Goal: Task Accomplishment & Management: Manage account settings

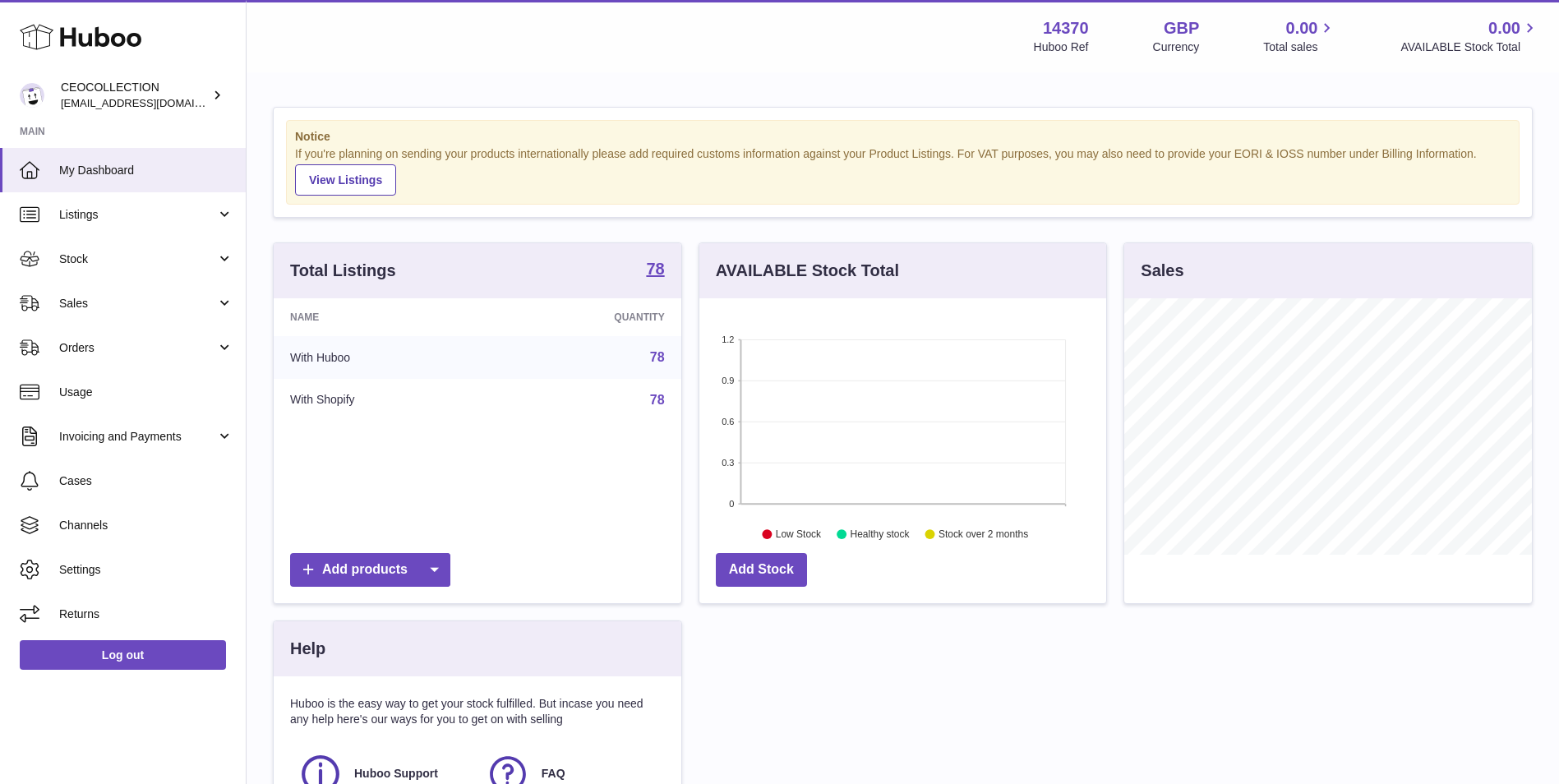
scroll to position [257, 407]
click at [150, 211] on span "Listings" at bounding box center [137, 214] width 157 height 15
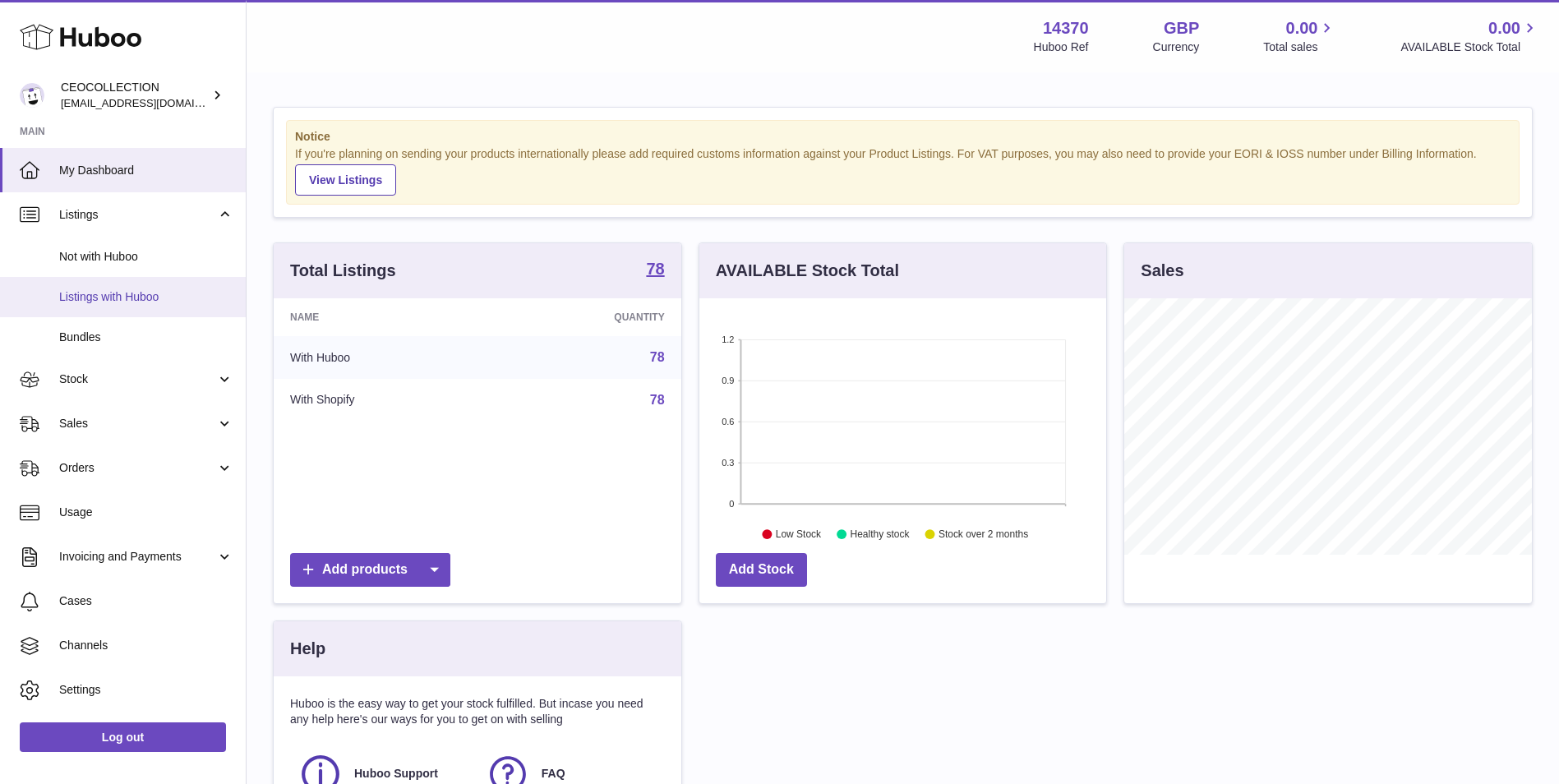
click at [171, 304] on link "Listings with Huboo" at bounding box center [123, 296] width 246 height 41
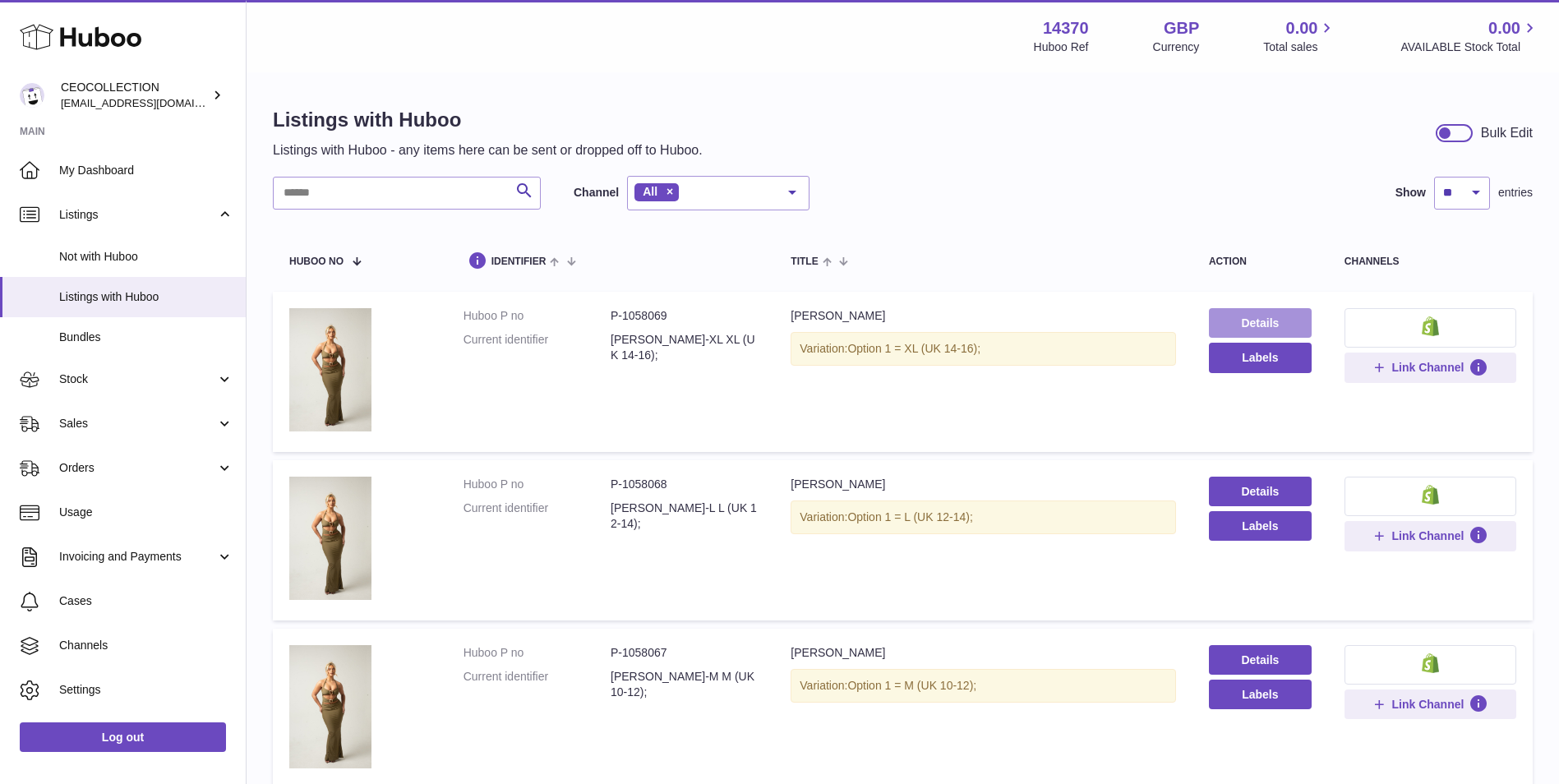
click at [1301, 314] on link "Details" at bounding box center [1261, 322] width 103 height 30
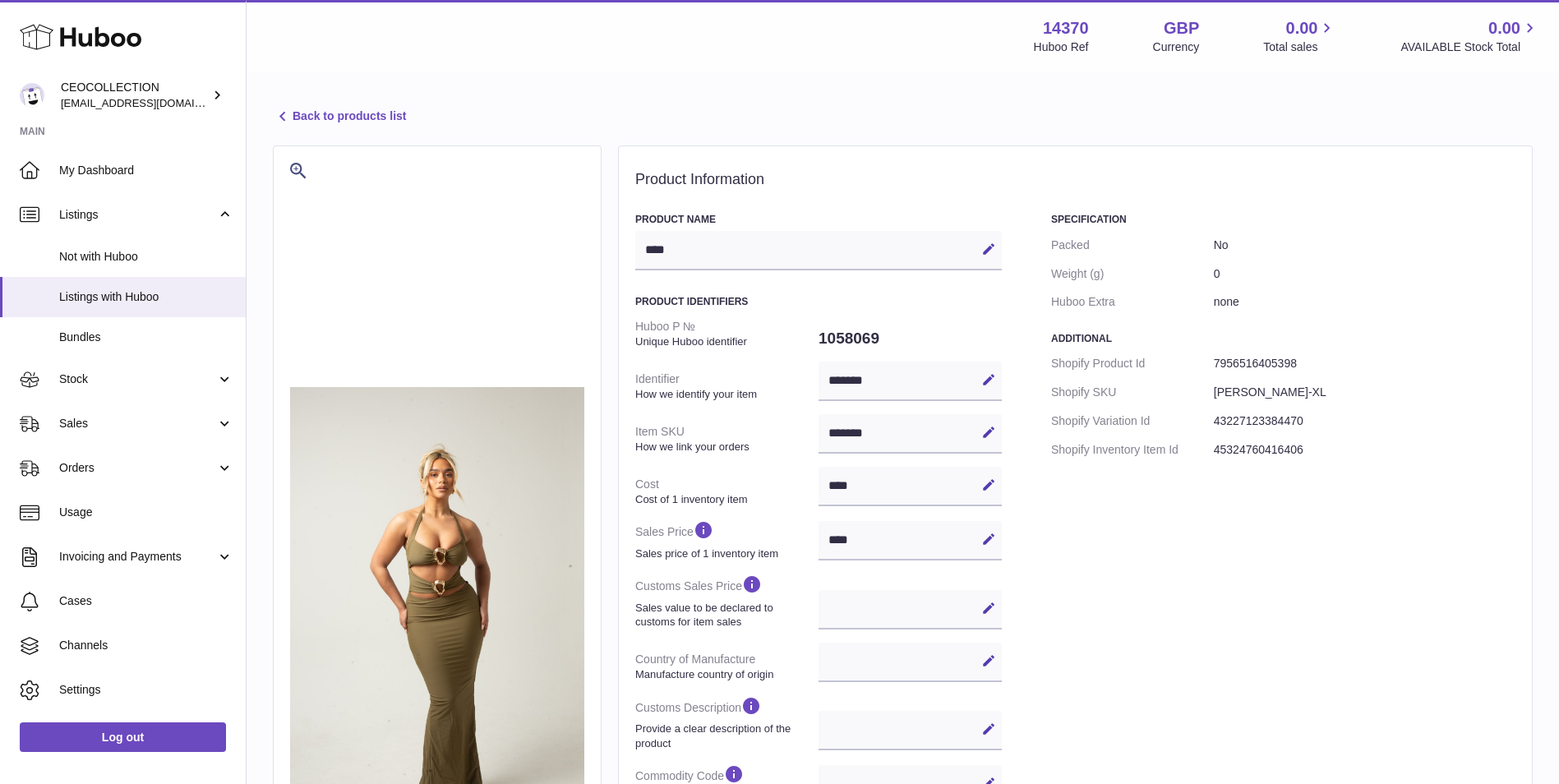
select select
select select "****"
click at [349, 109] on link "Back to products list" at bounding box center [339, 117] width 133 height 20
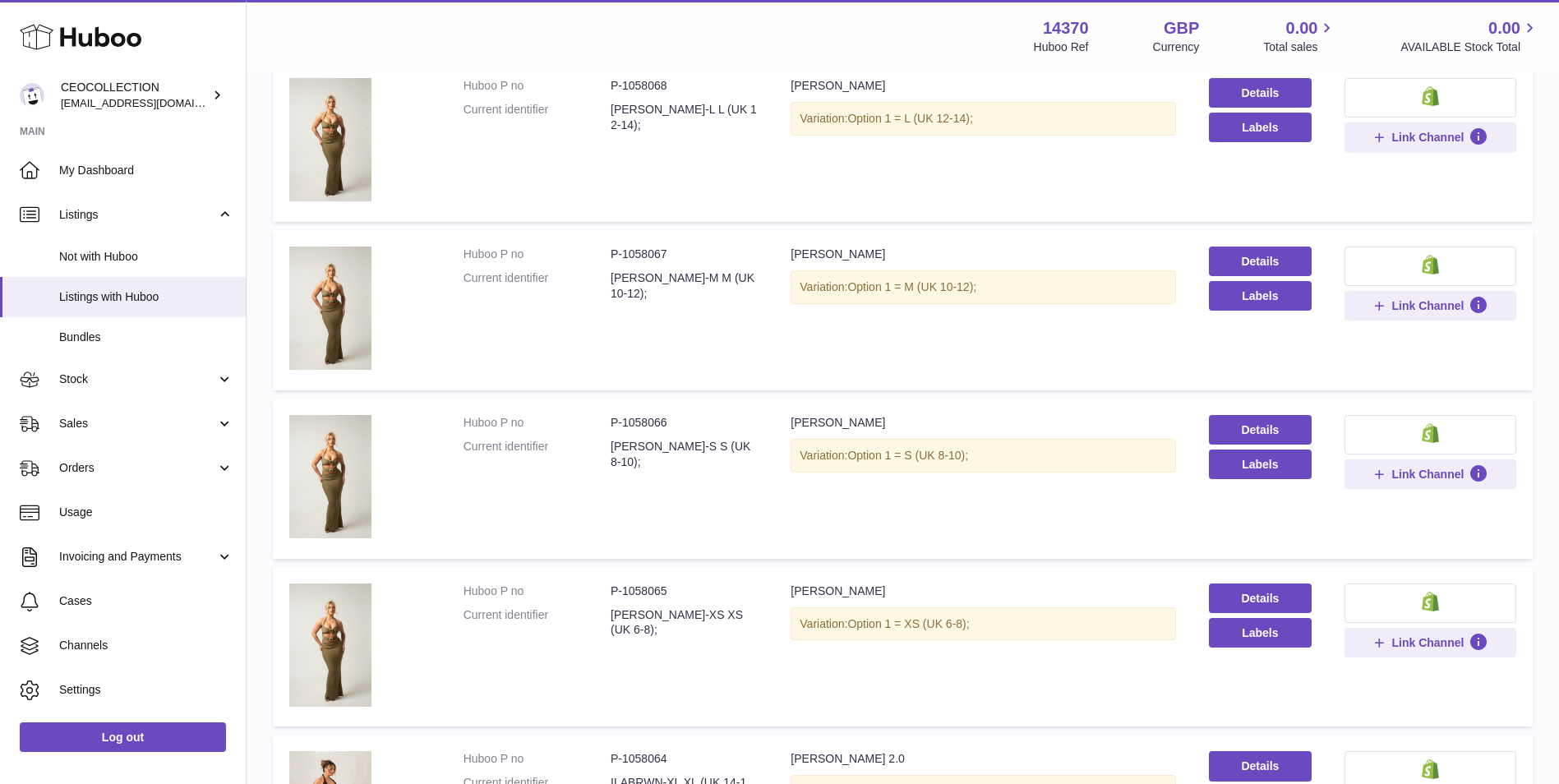
scroll to position [685, 0]
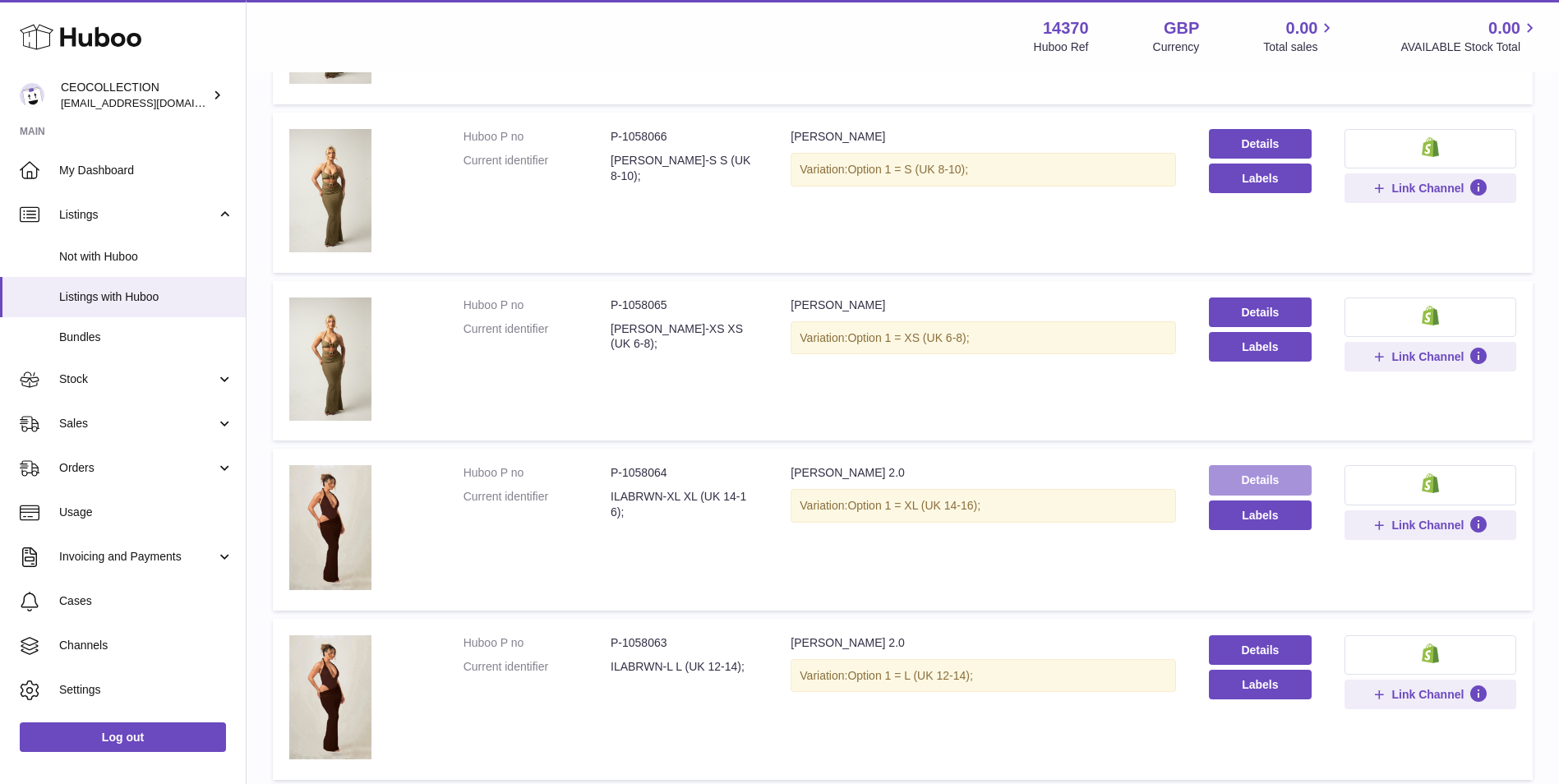
click at [1246, 481] on link "Details" at bounding box center [1261, 480] width 103 height 30
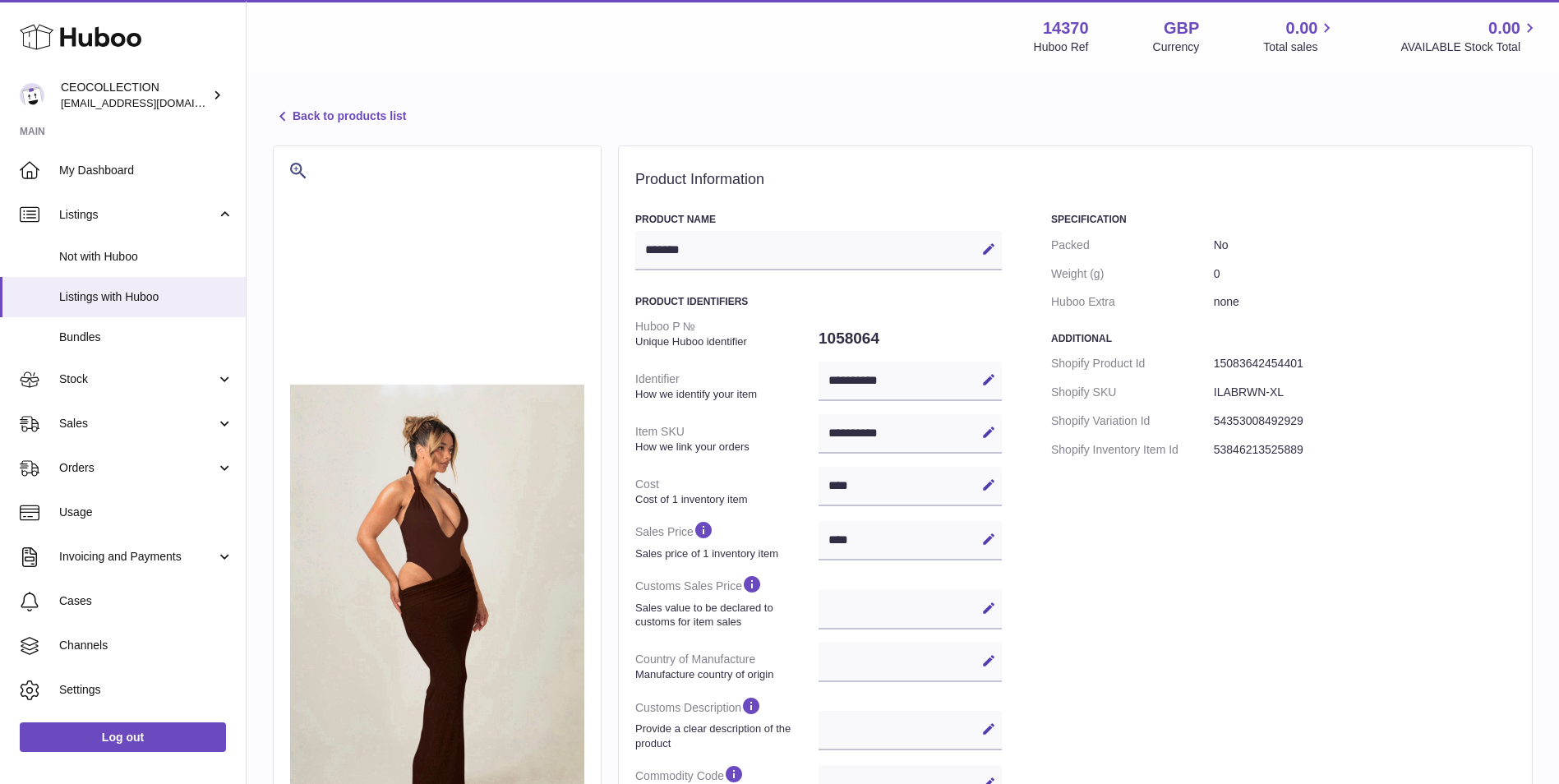
select select
select select "****"
click at [400, 120] on link "Back to products list" at bounding box center [339, 117] width 133 height 20
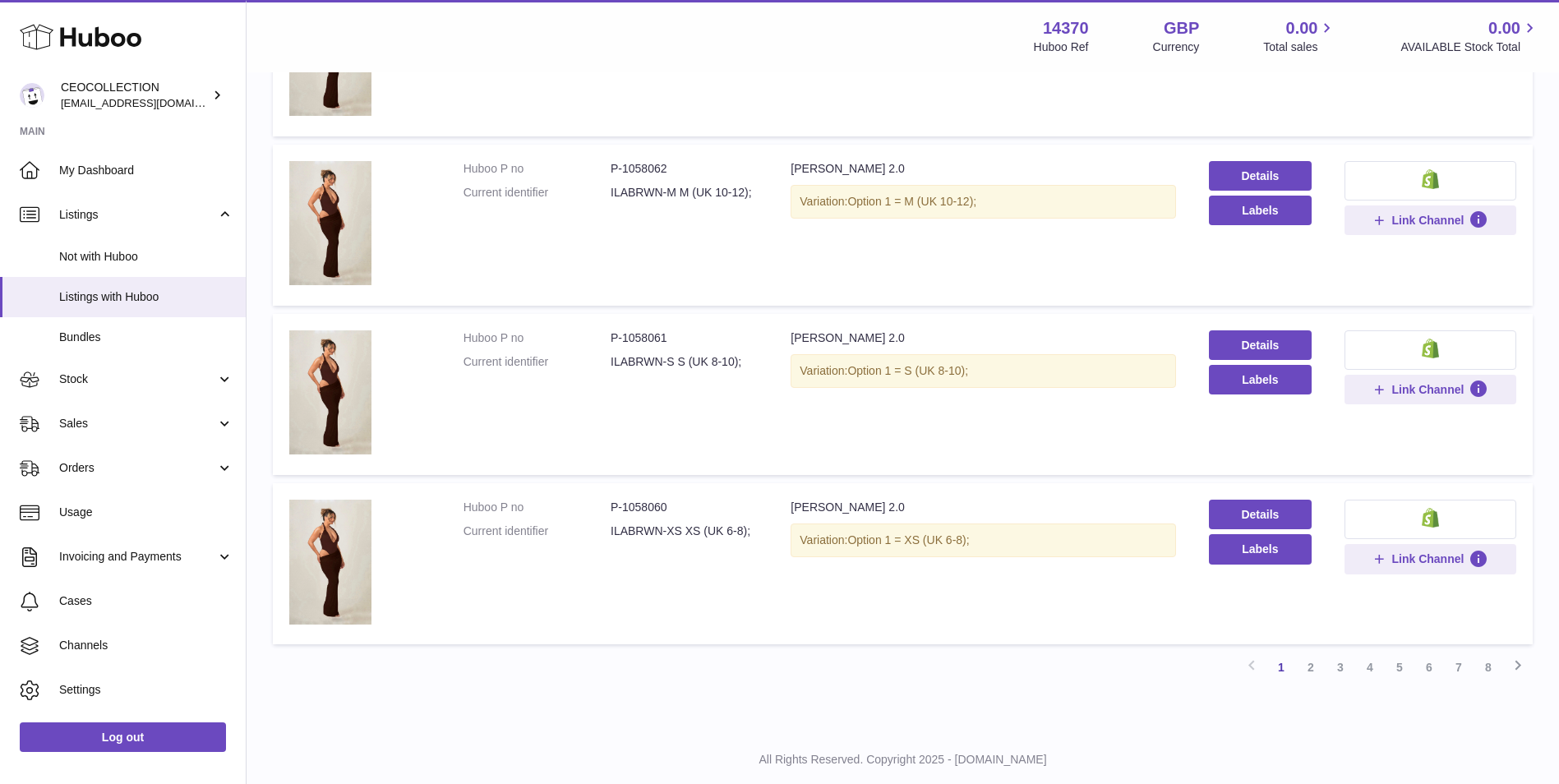
scroll to position [1367, 0]
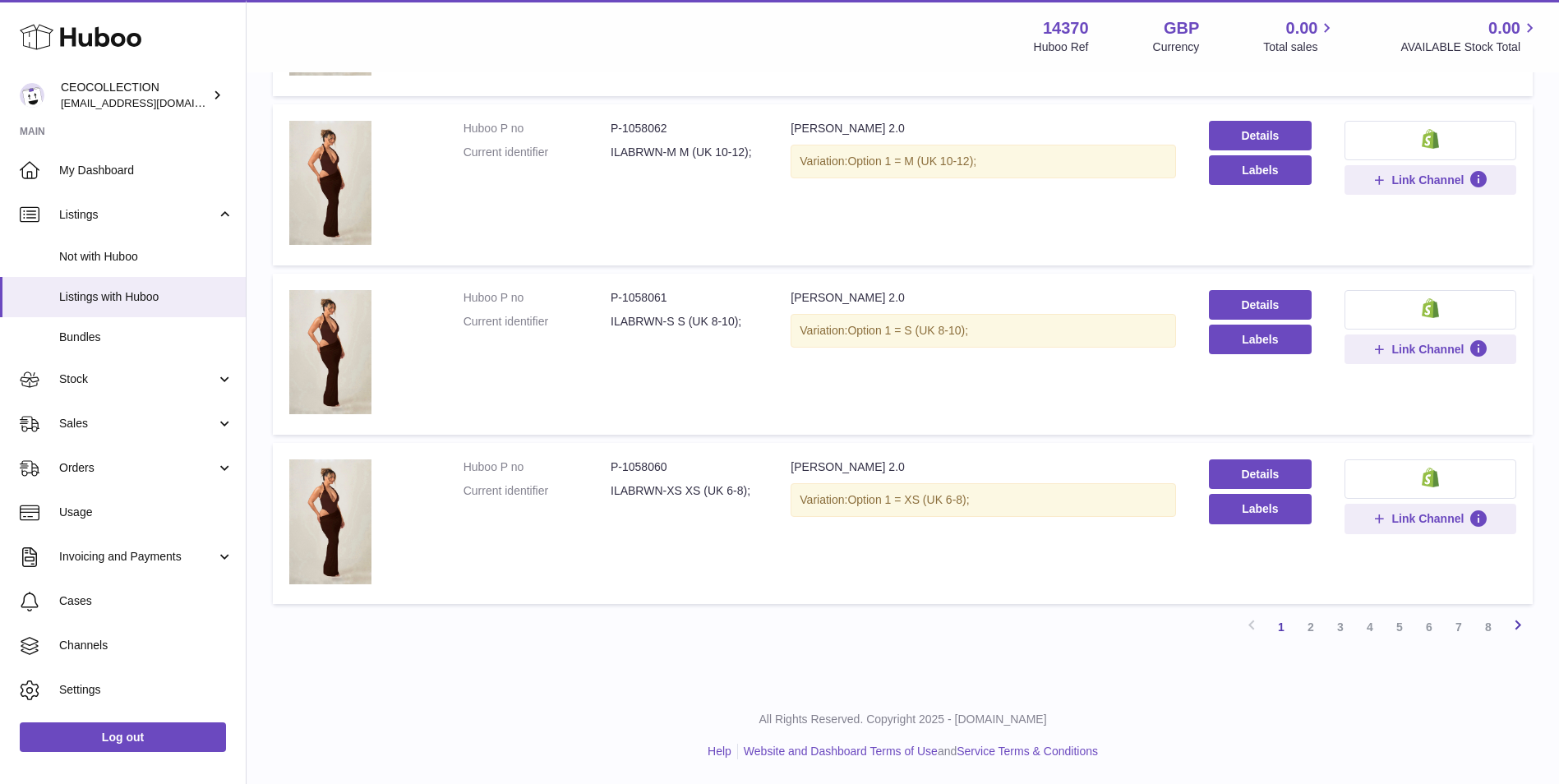
click at [1512, 621] on icon at bounding box center [1518, 624] width 20 height 21
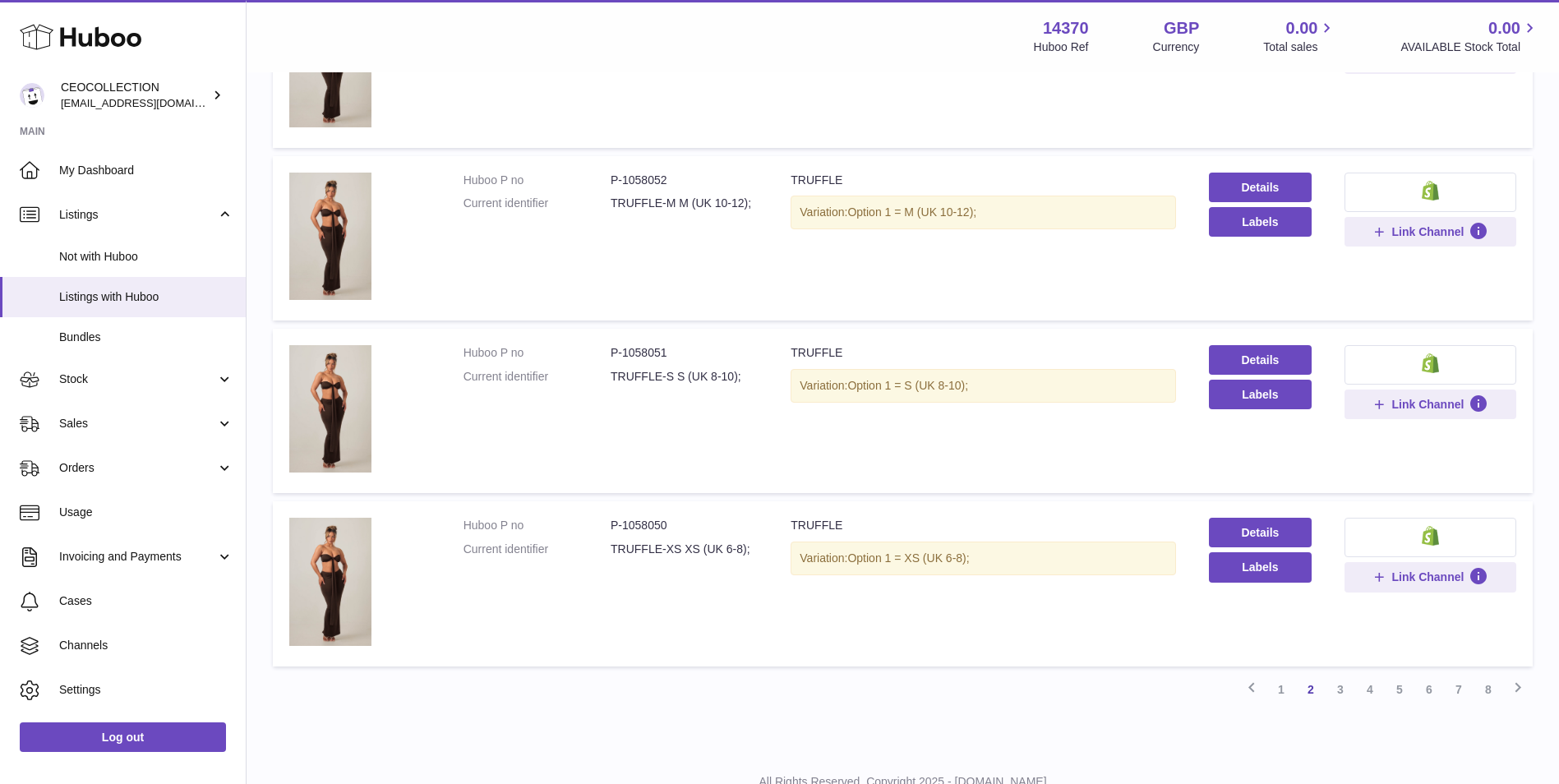
scroll to position [1385, 0]
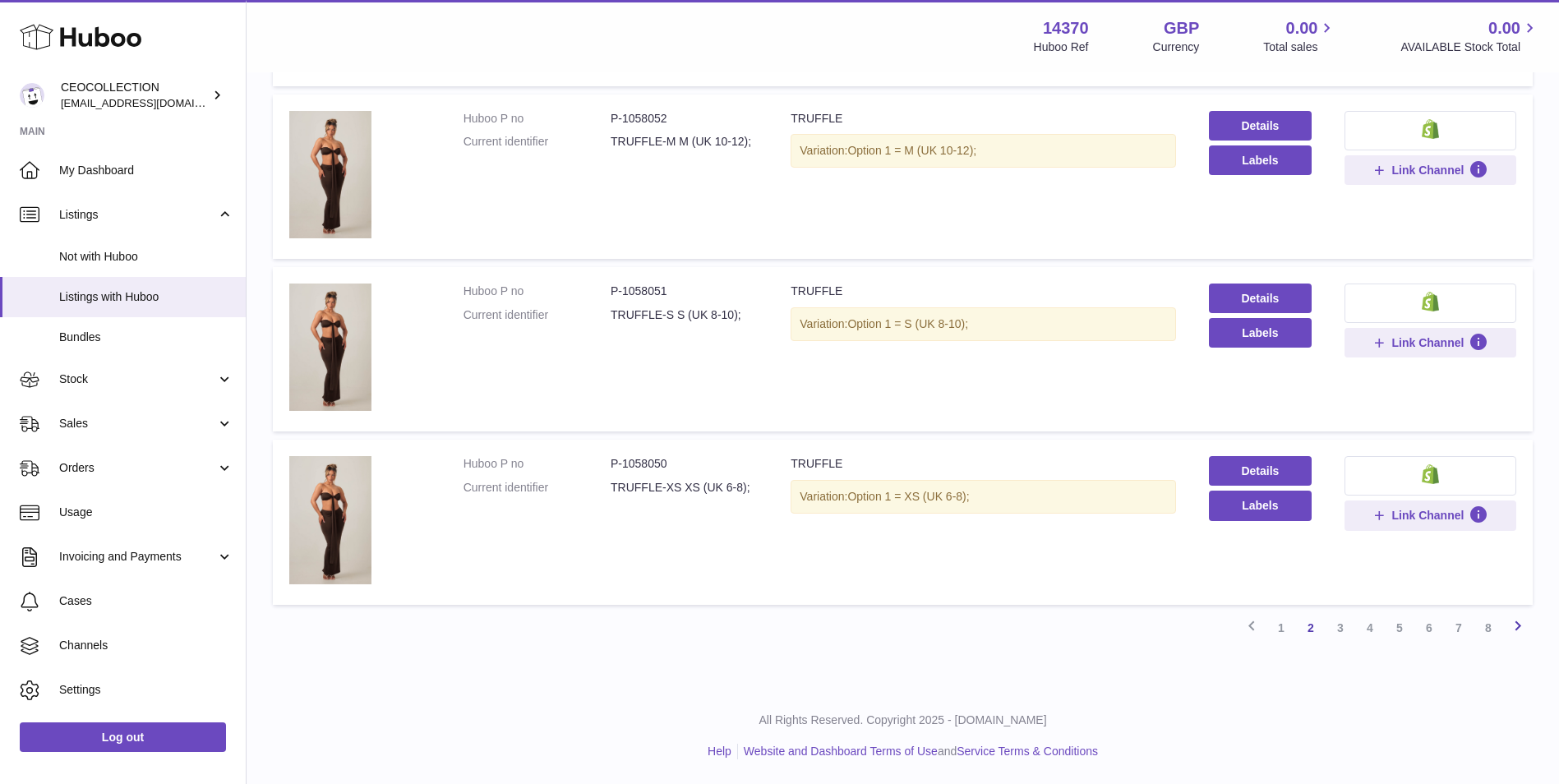
click at [1526, 621] on icon at bounding box center [1518, 625] width 20 height 21
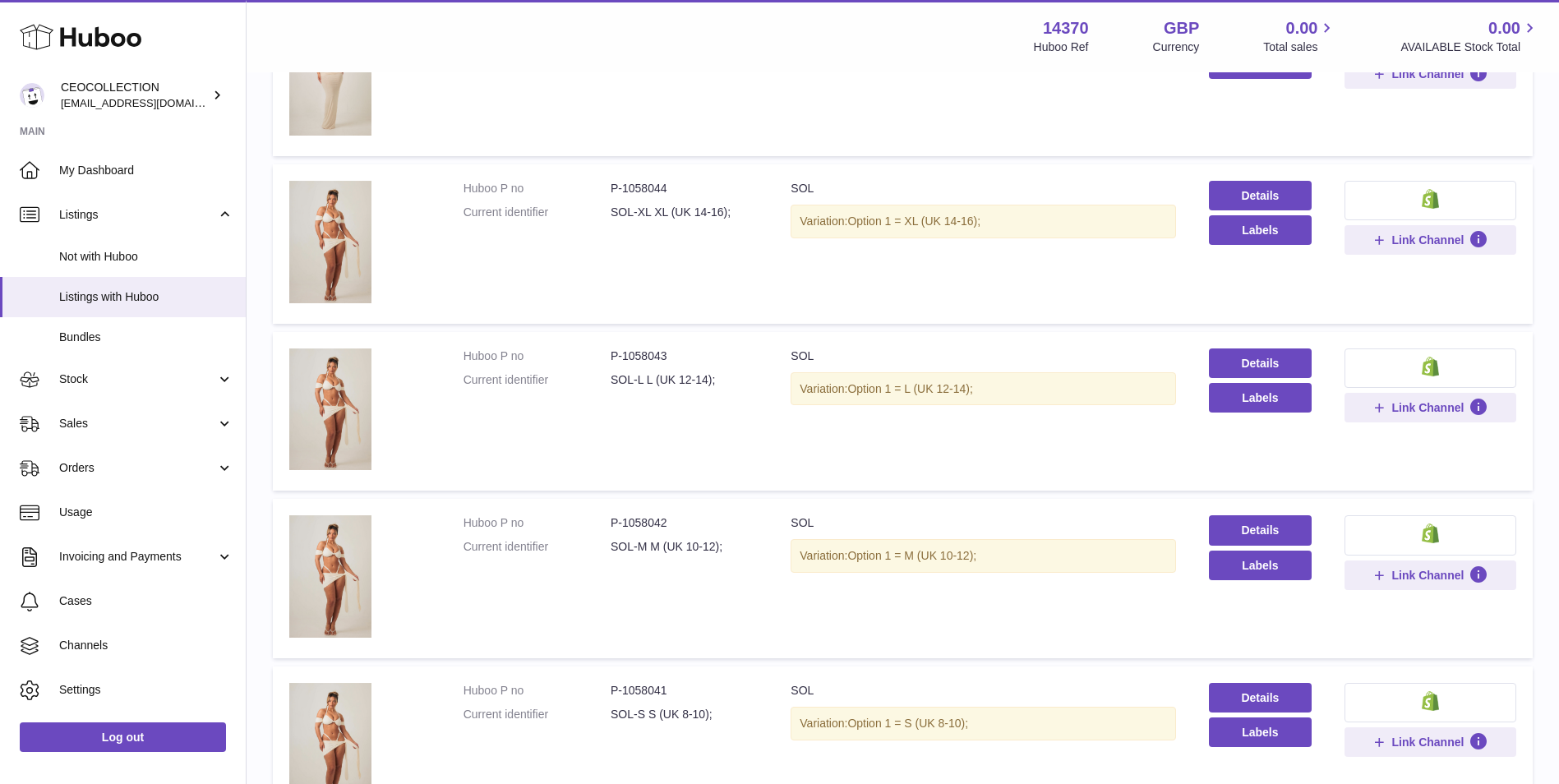
scroll to position [1306, 0]
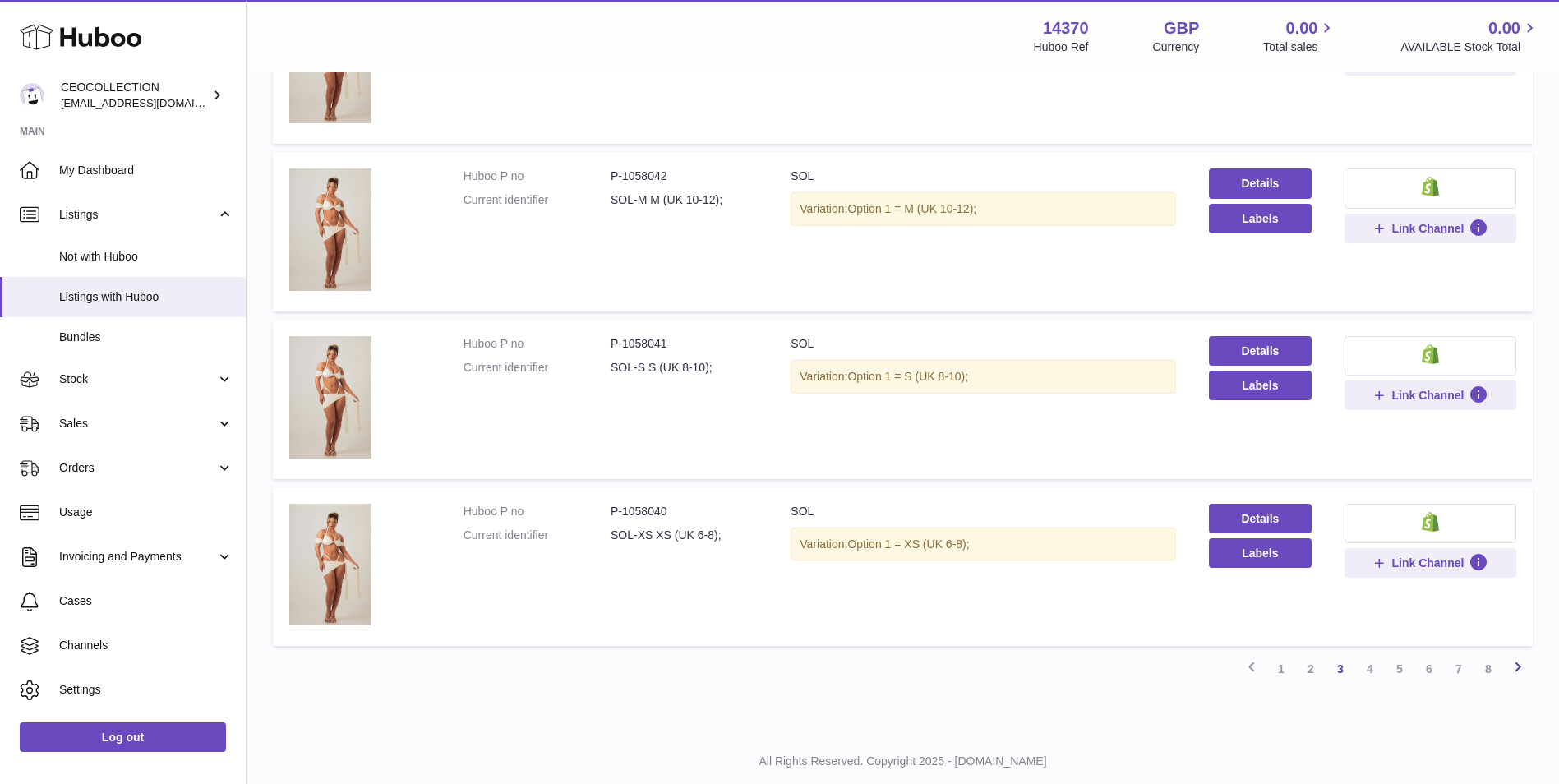
click at [1517, 676] on icon at bounding box center [1518, 667] width 20 height 21
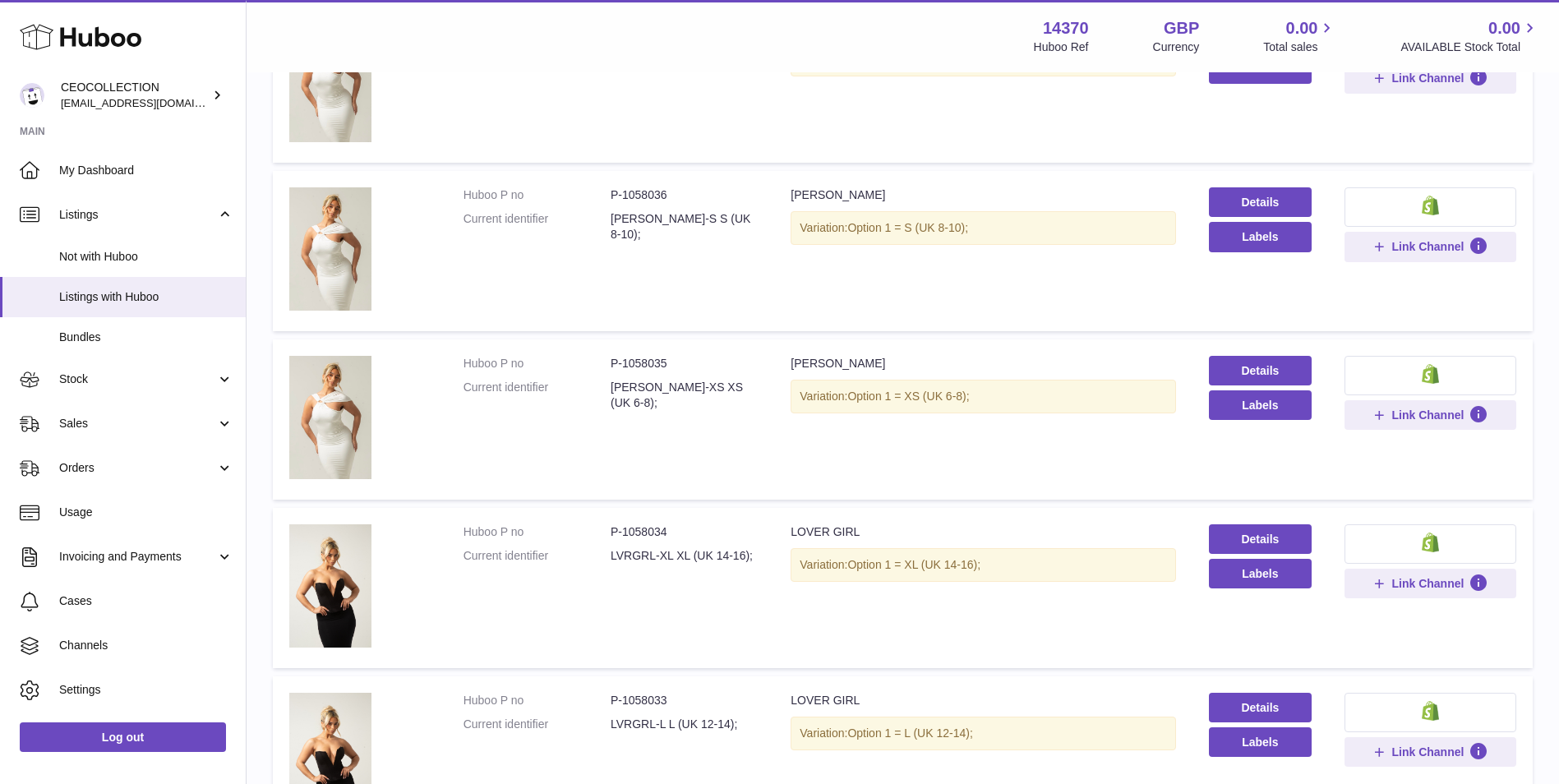
scroll to position [1306, 0]
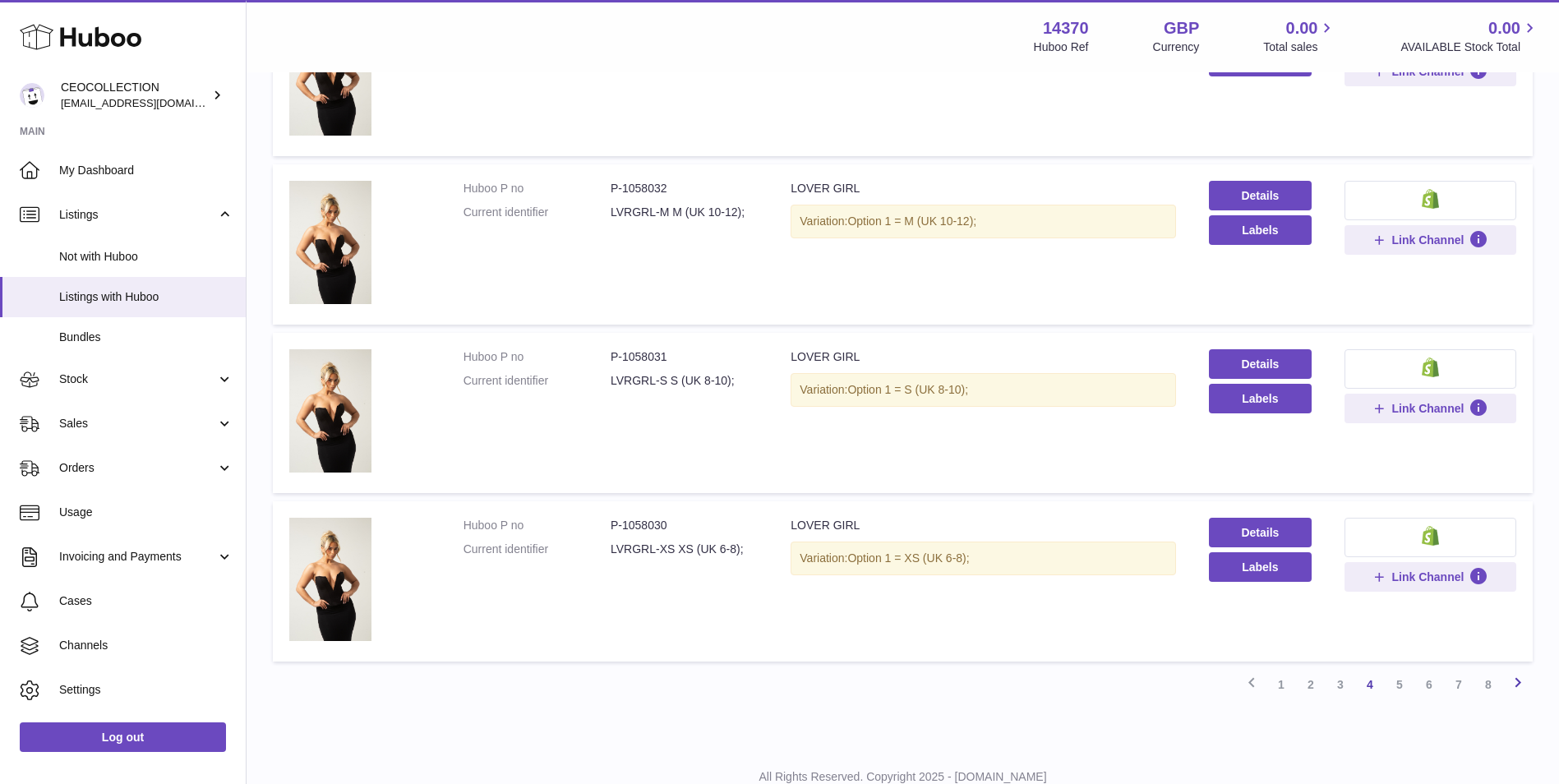
click at [1523, 683] on icon at bounding box center [1518, 682] width 20 height 21
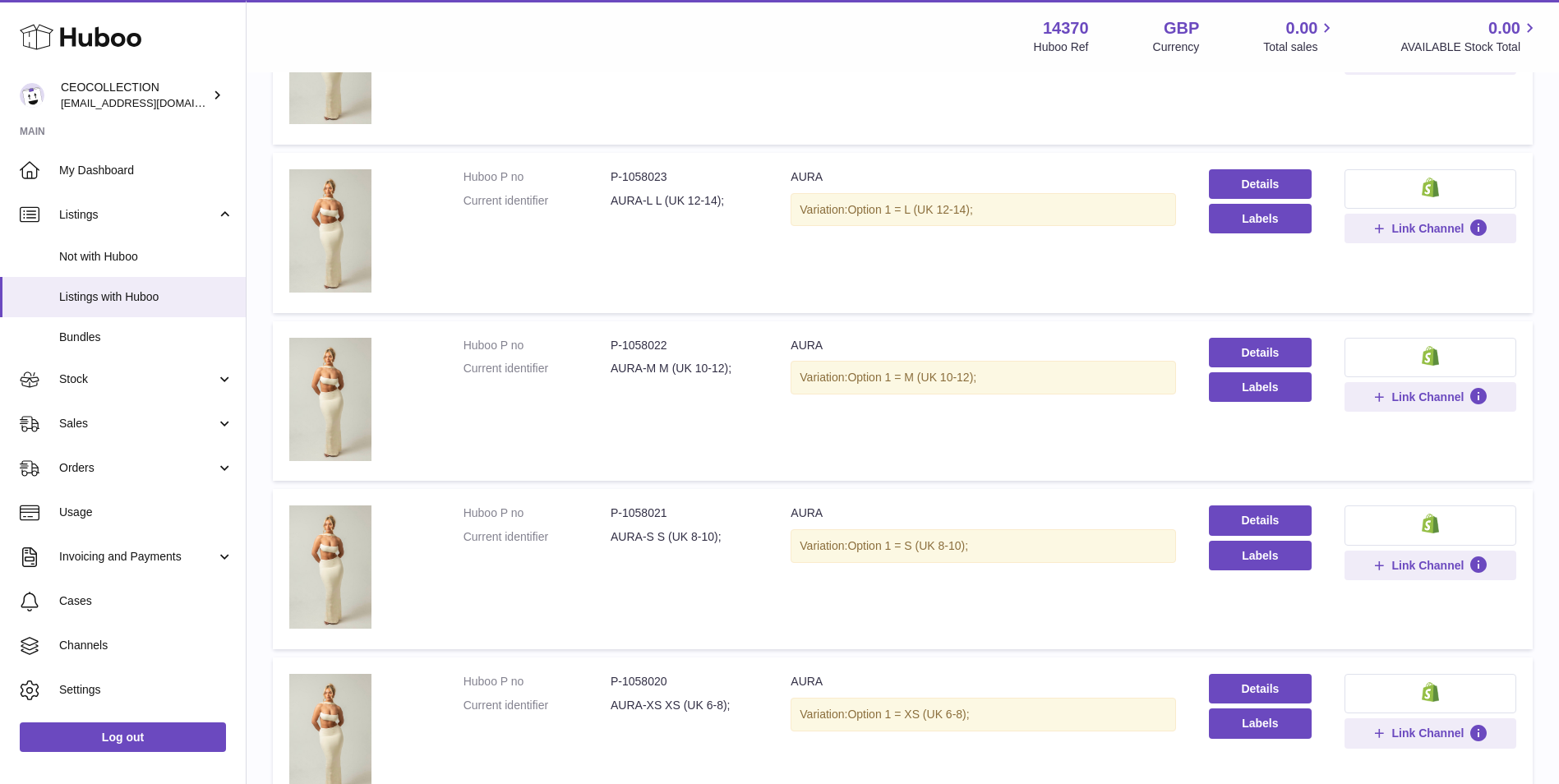
scroll to position [1306, 0]
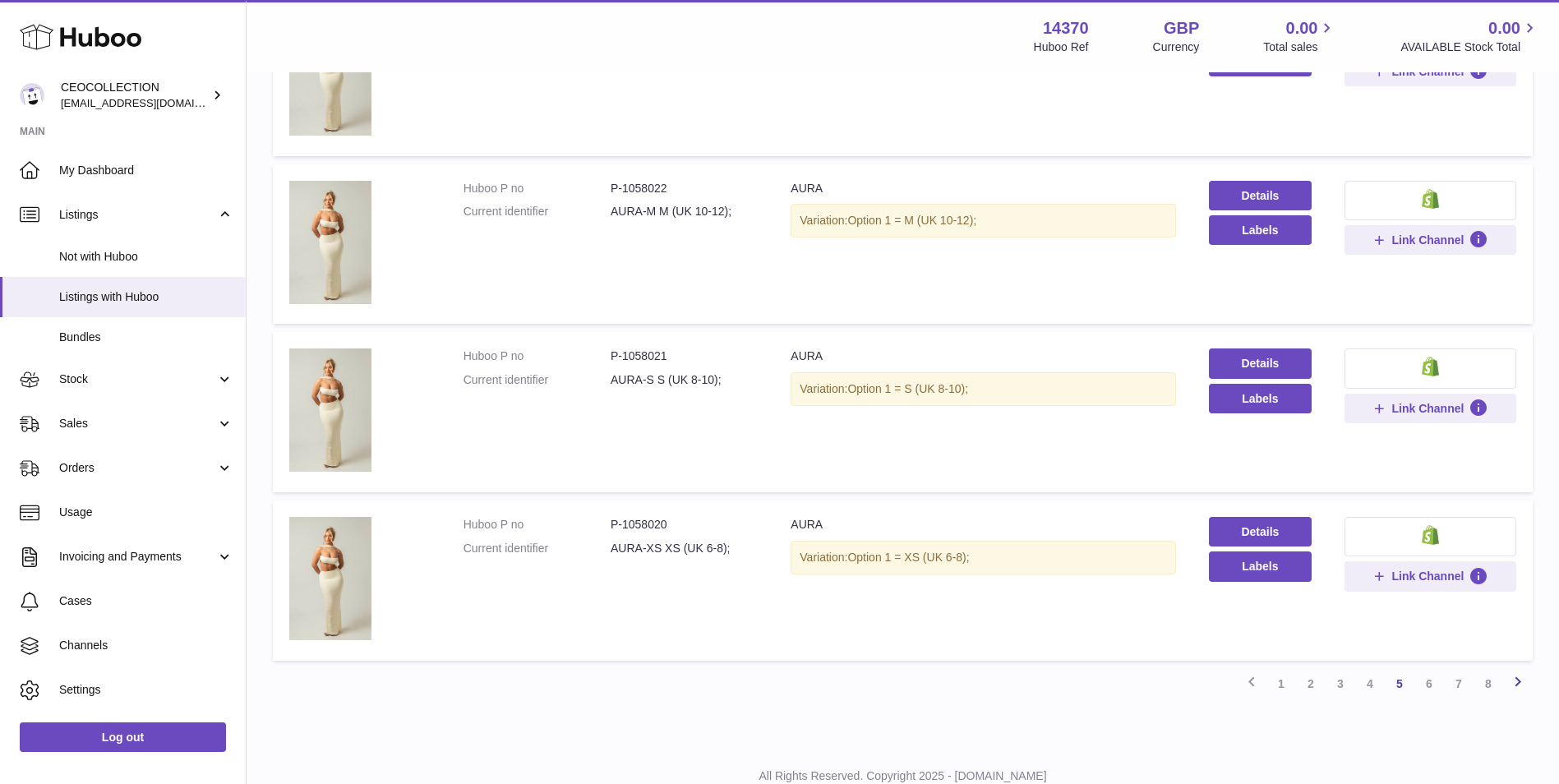
click at [1515, 671] on icon at bounding box center [1518, 681] width 20 height 21
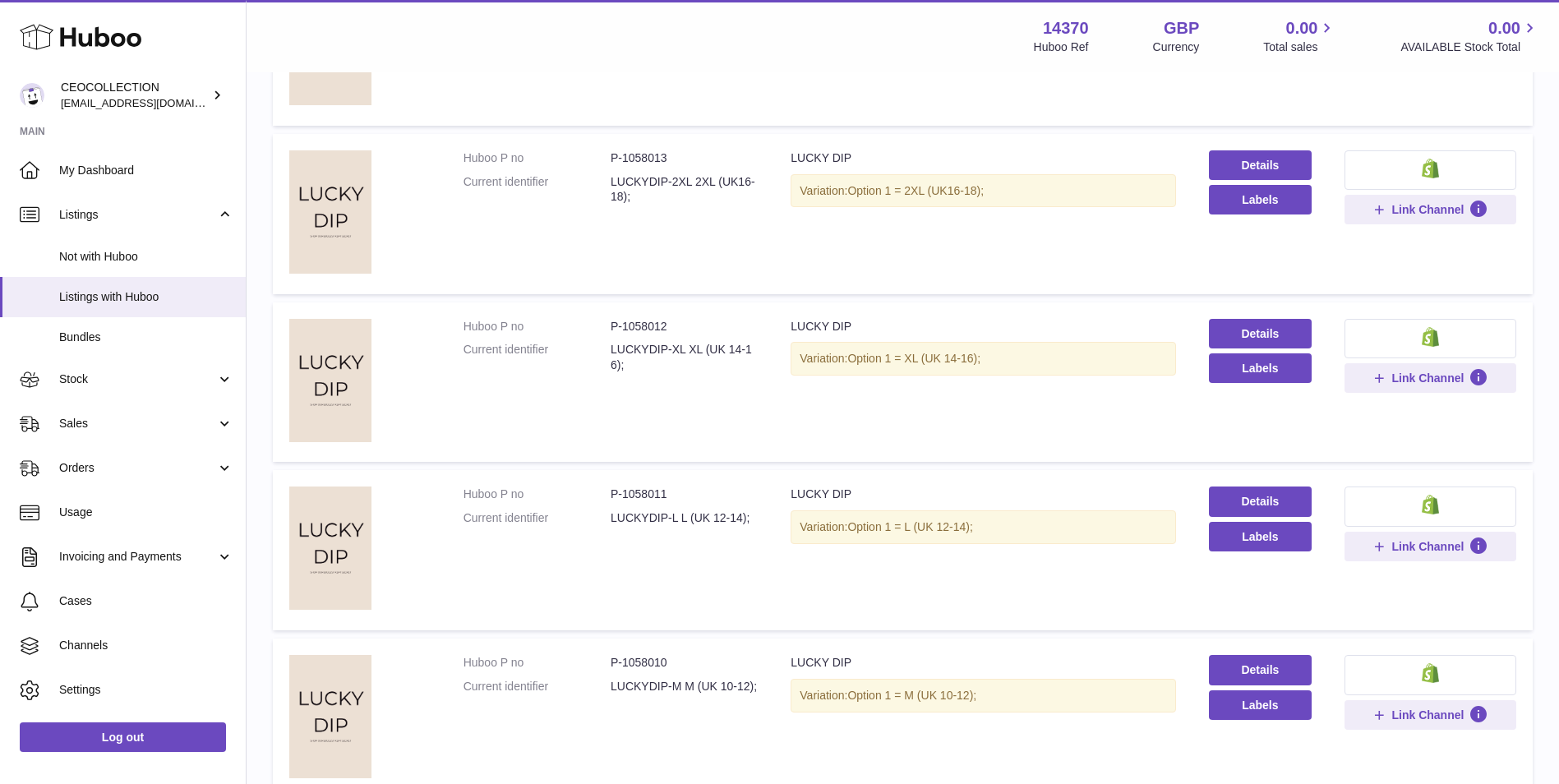
scroll to position [1306, 0]
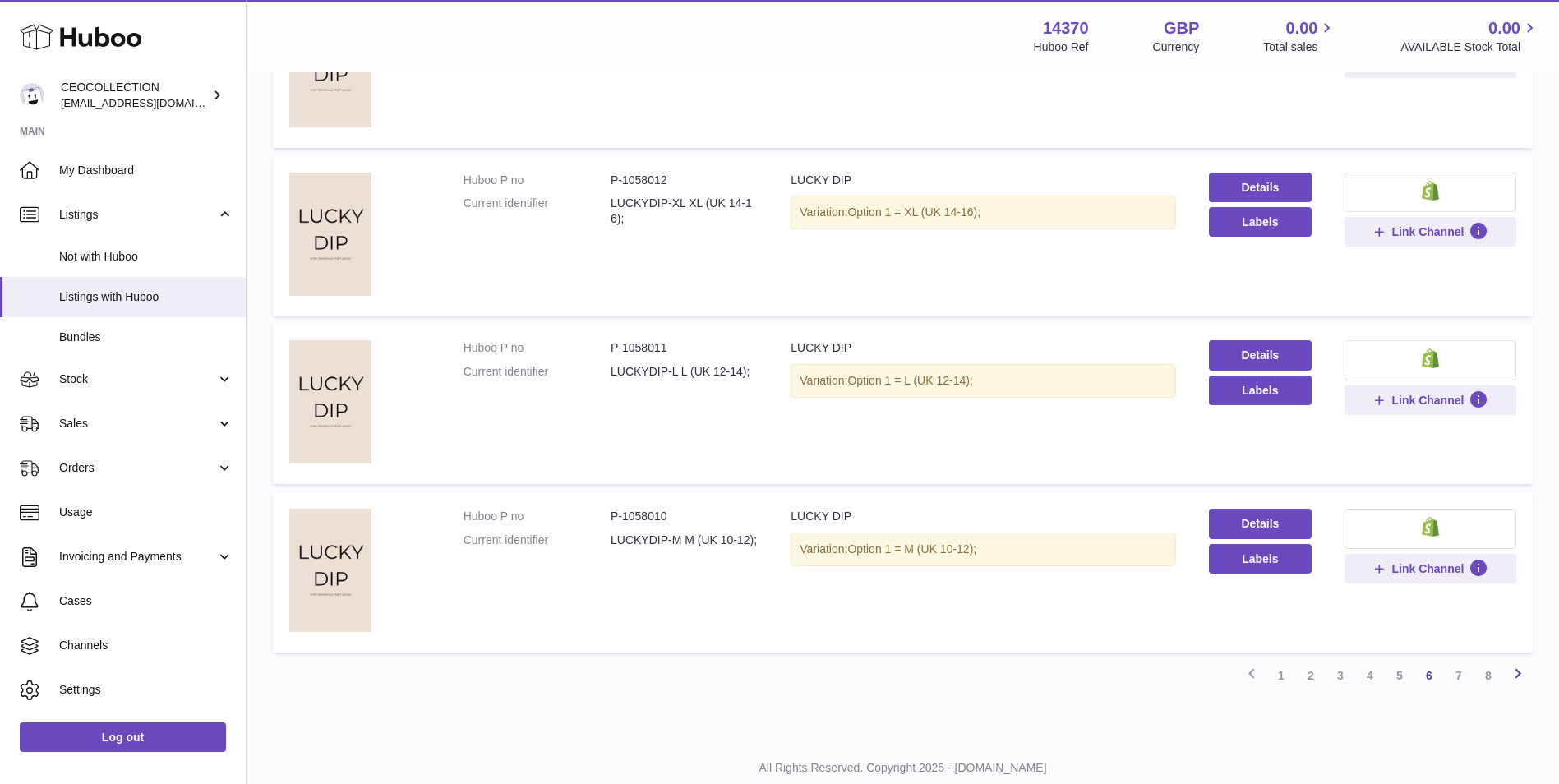
click at [1525, 672] on icon at bounding box center [1518, 673] width 20 height 21
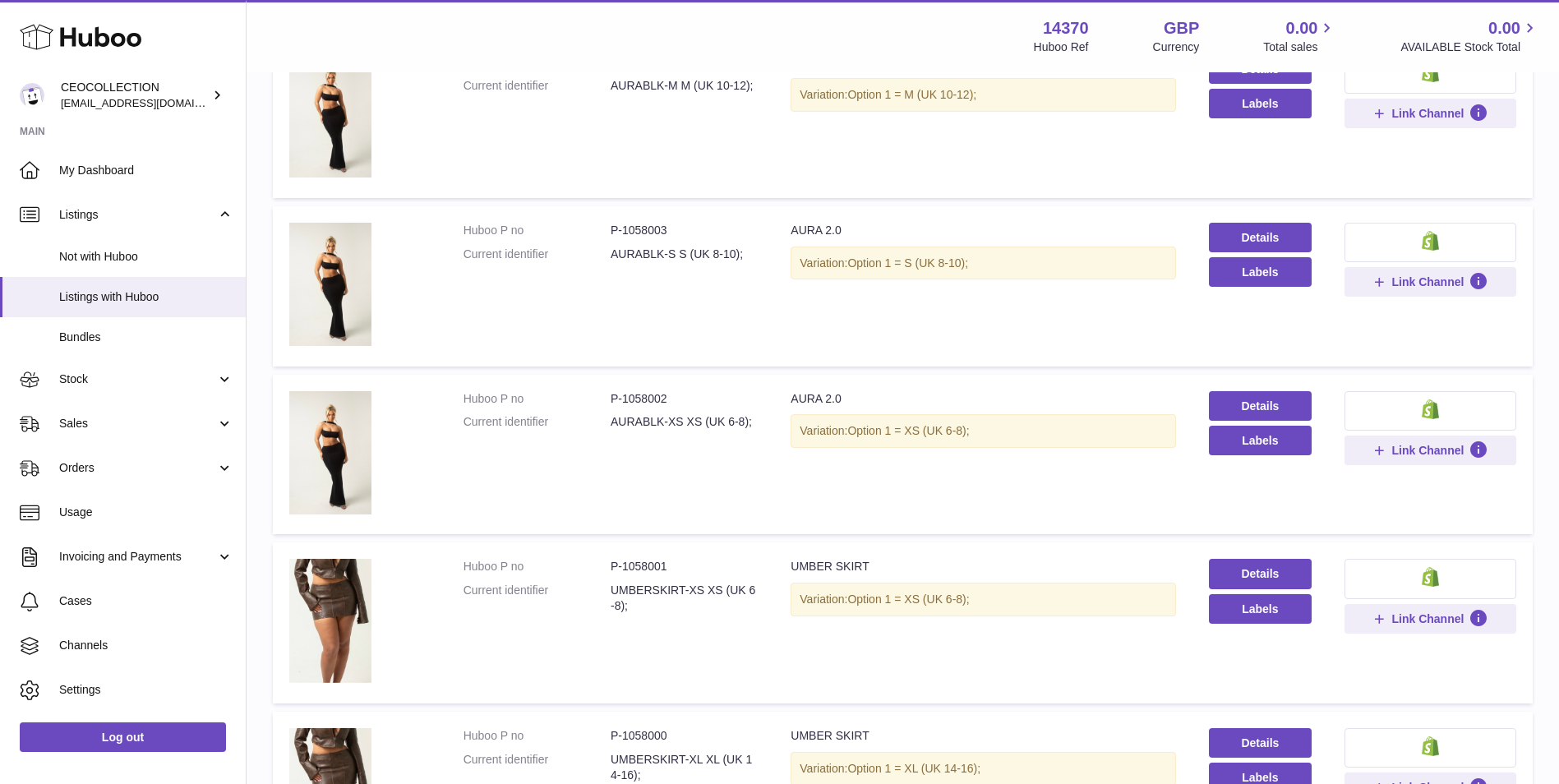
scroll to position [1364, 0]
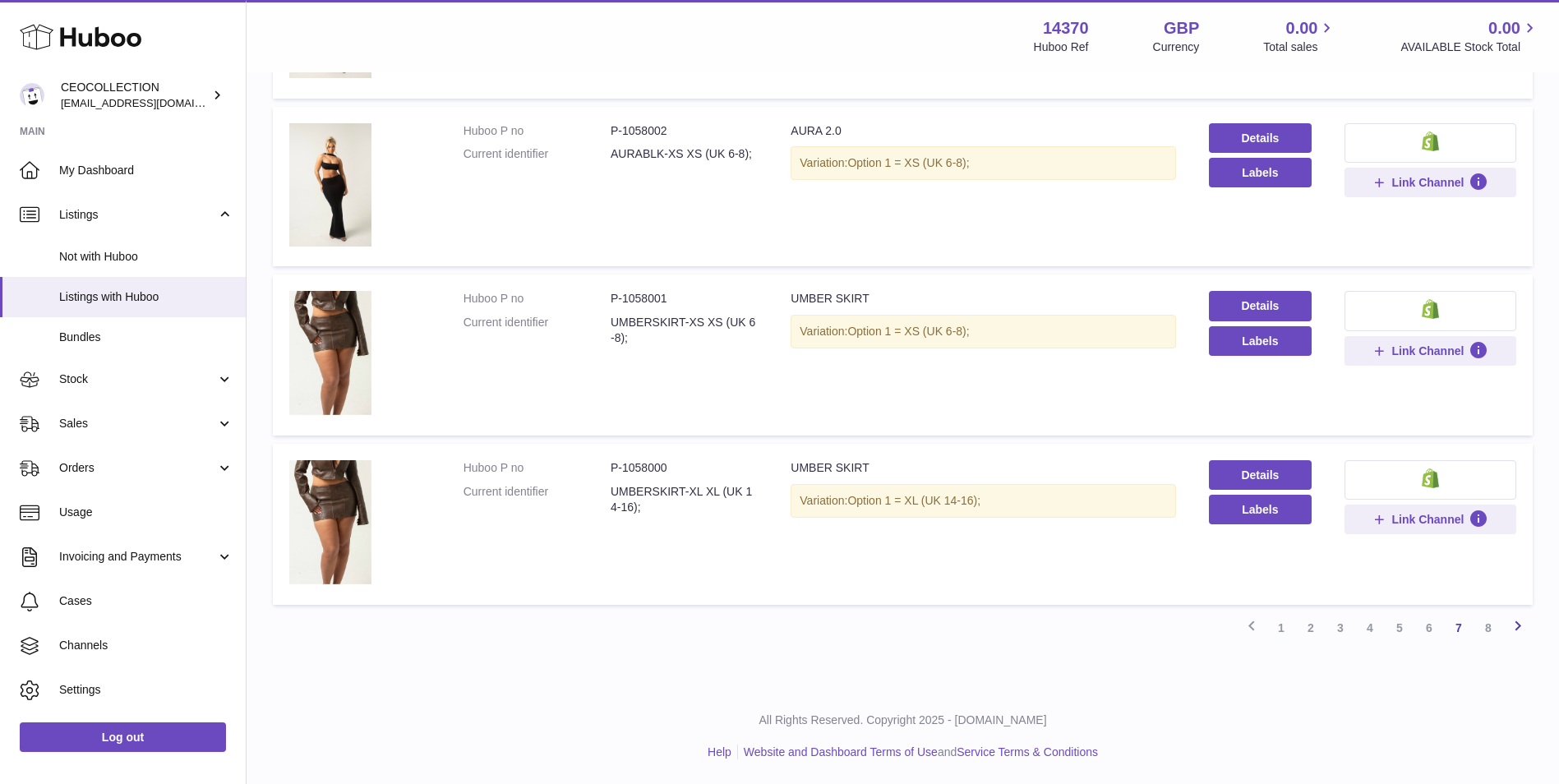
click at [1515, 617] on icon at bounding box center [1518, 625] width 20 height 21
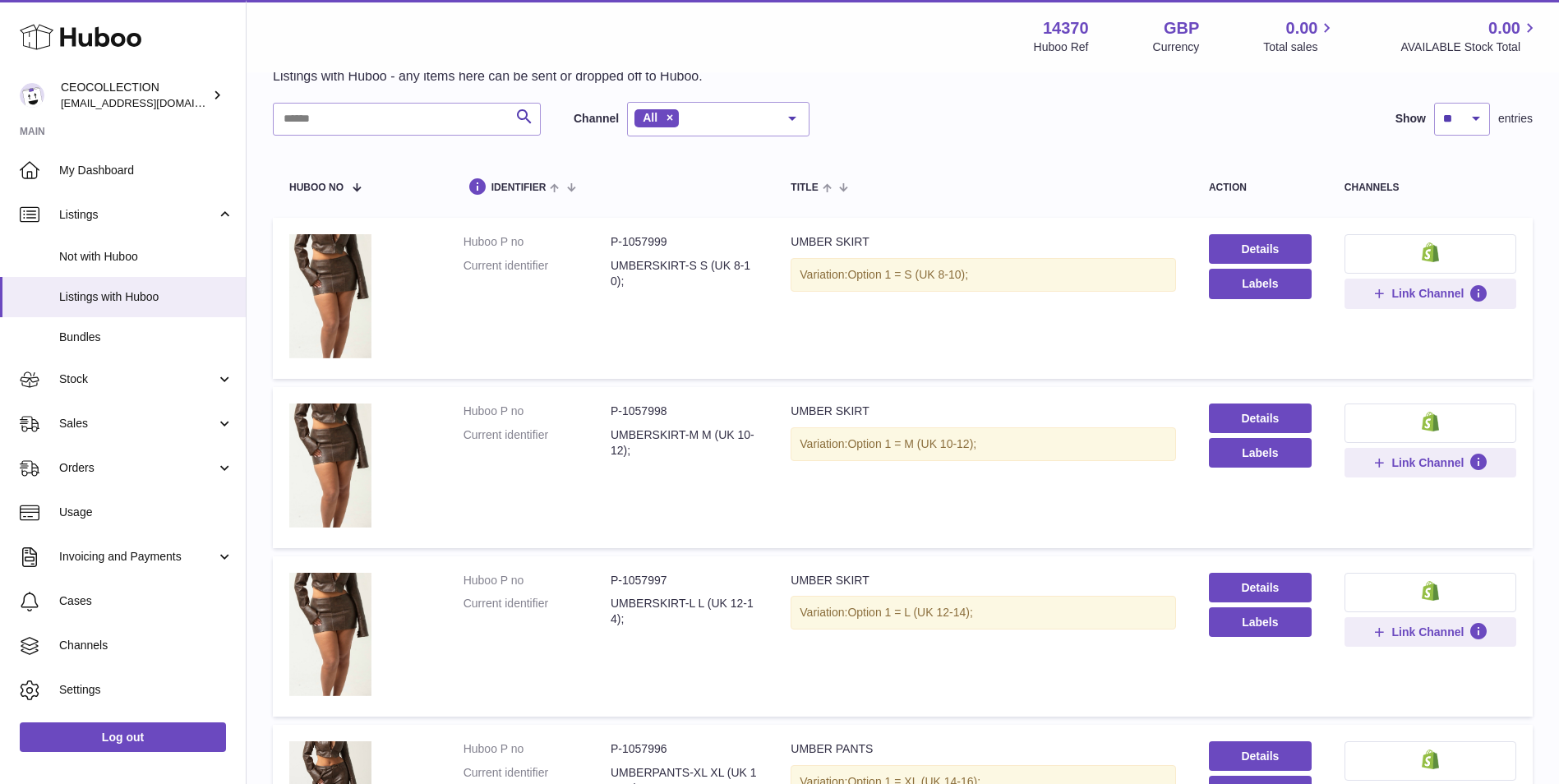
scroll to position [1028, 0]
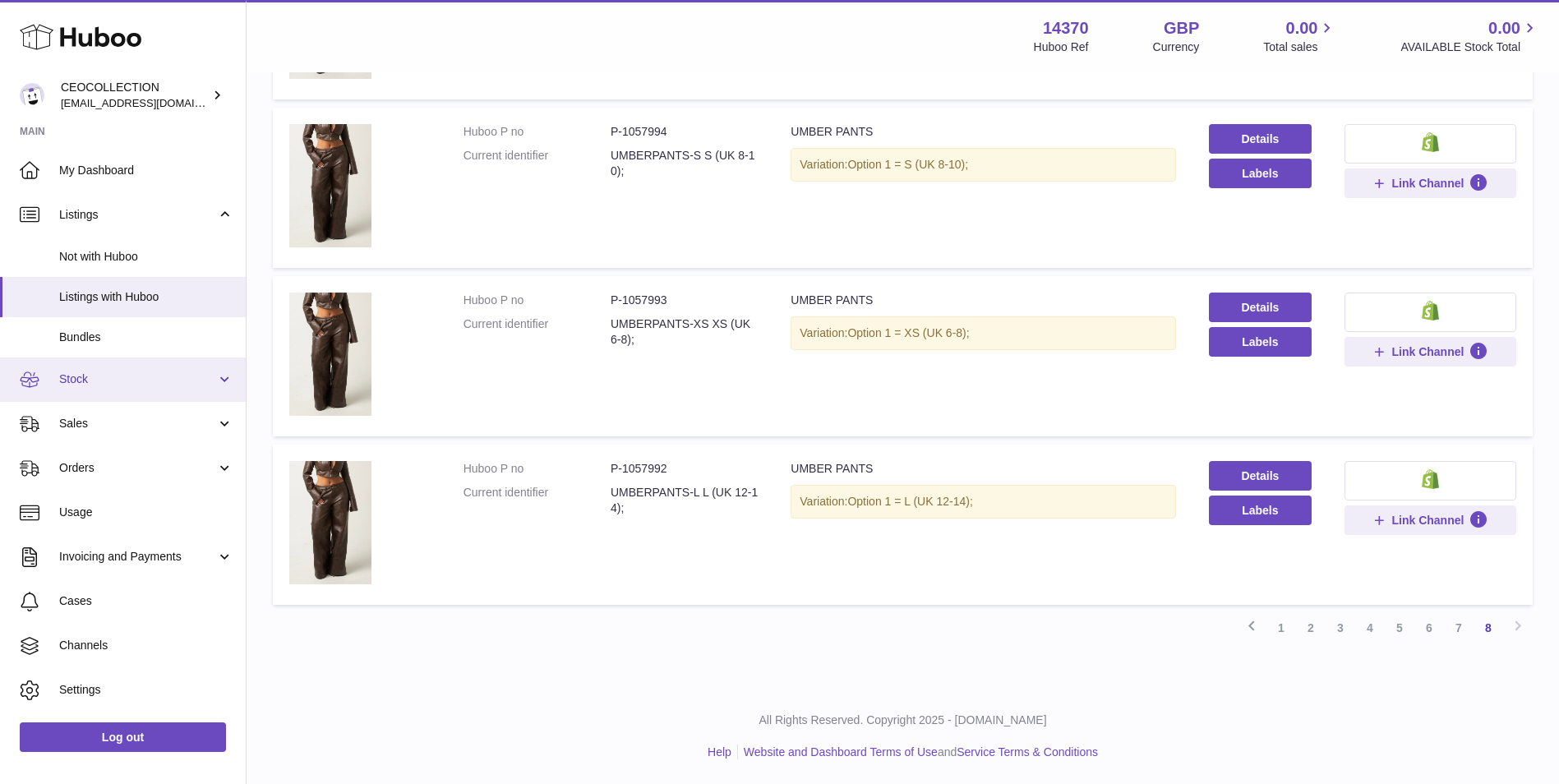
click at [95, 371] on span "Stock" at bounding box center [137, 378] width 157 height 15
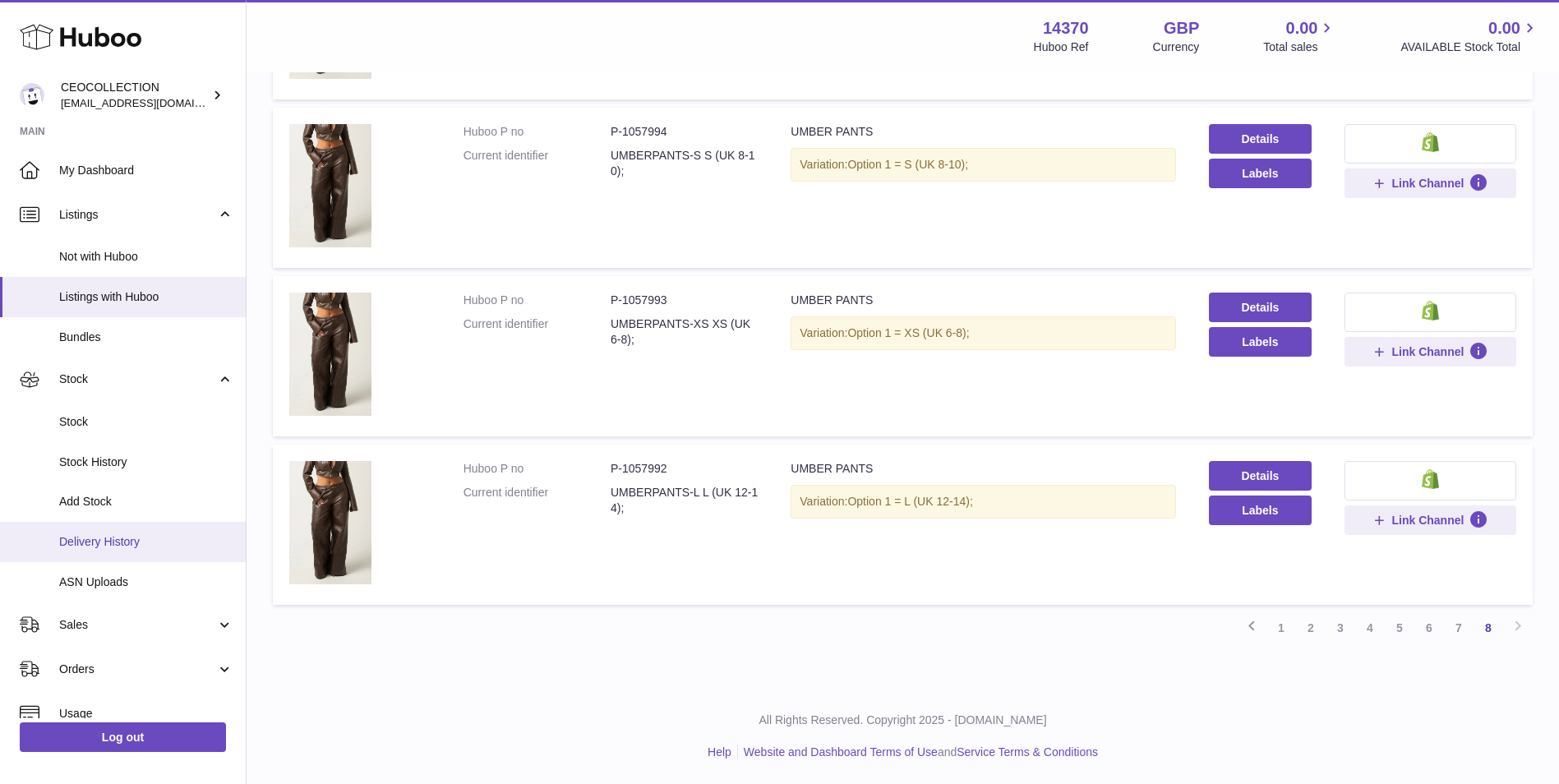
click at [125, 528] on link "Delivery History" at bounding box center [123, 541] width 246 height 41
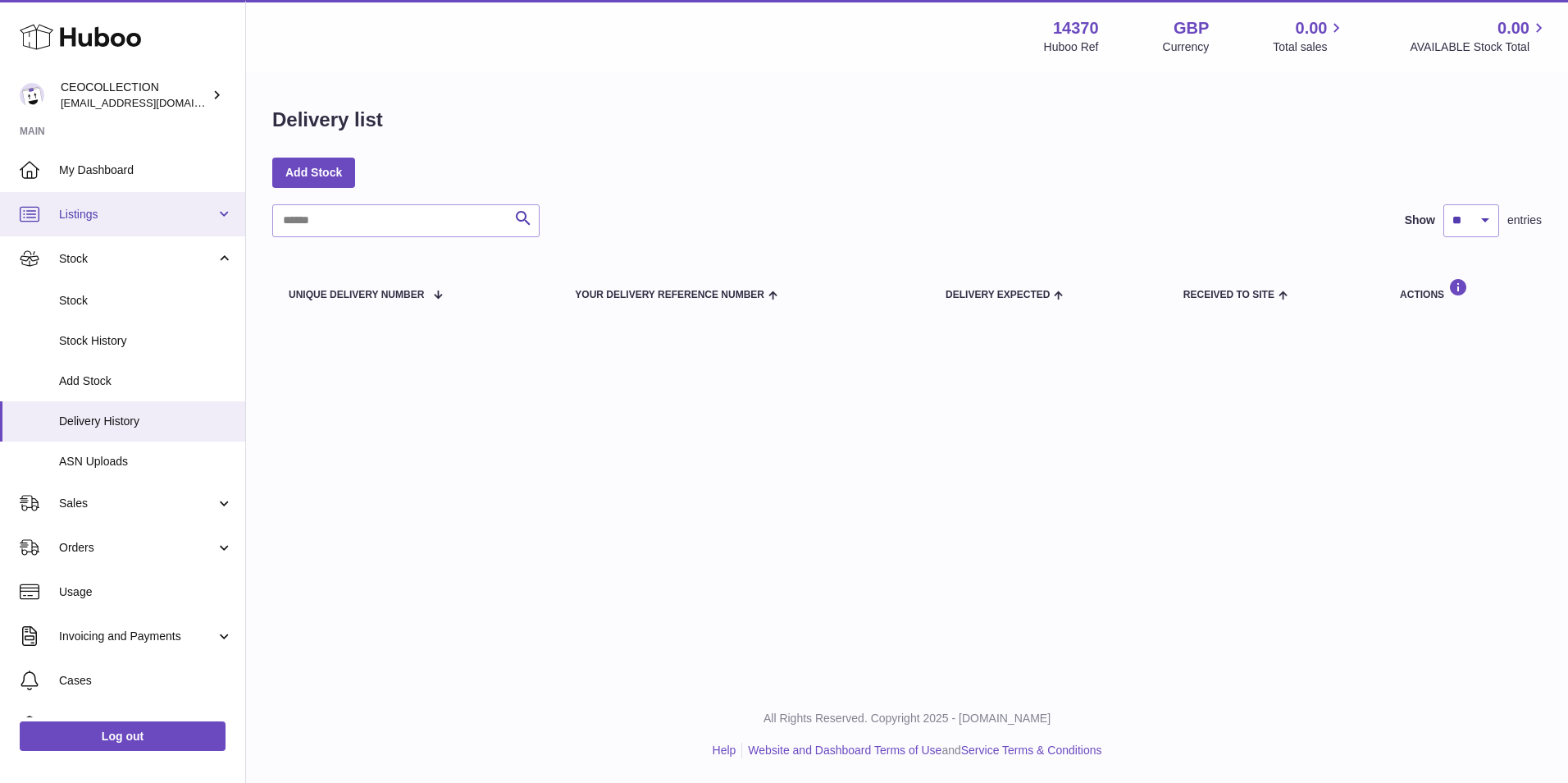
click at [167, 217] on span "Listings" at bounding box center [137, 214] width 157 height 15
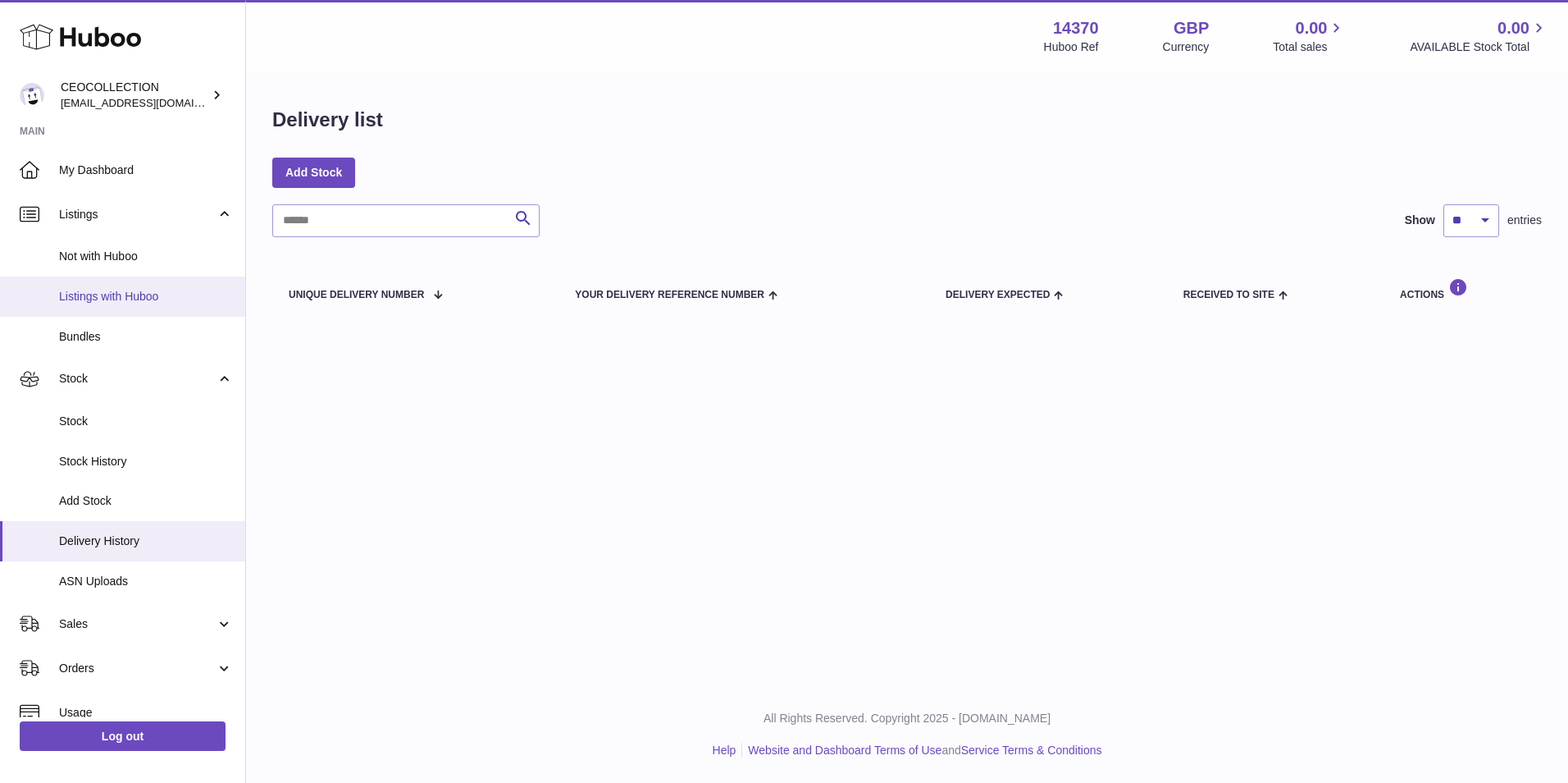
click at [158, 294] on span "Listings with Huboo" at bounding box center [145, 296] width 174 height 15
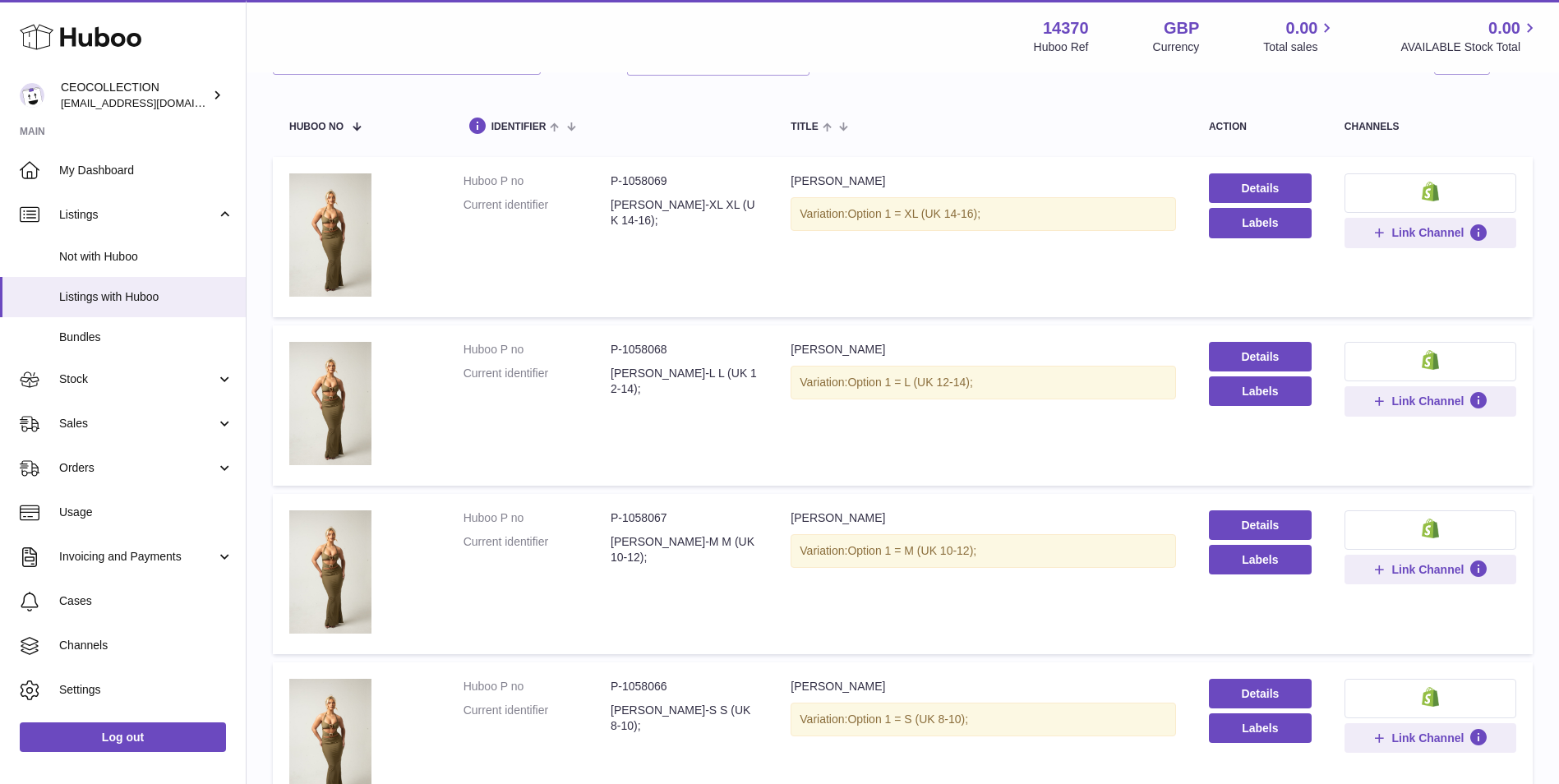
scroll to position [137, 0]
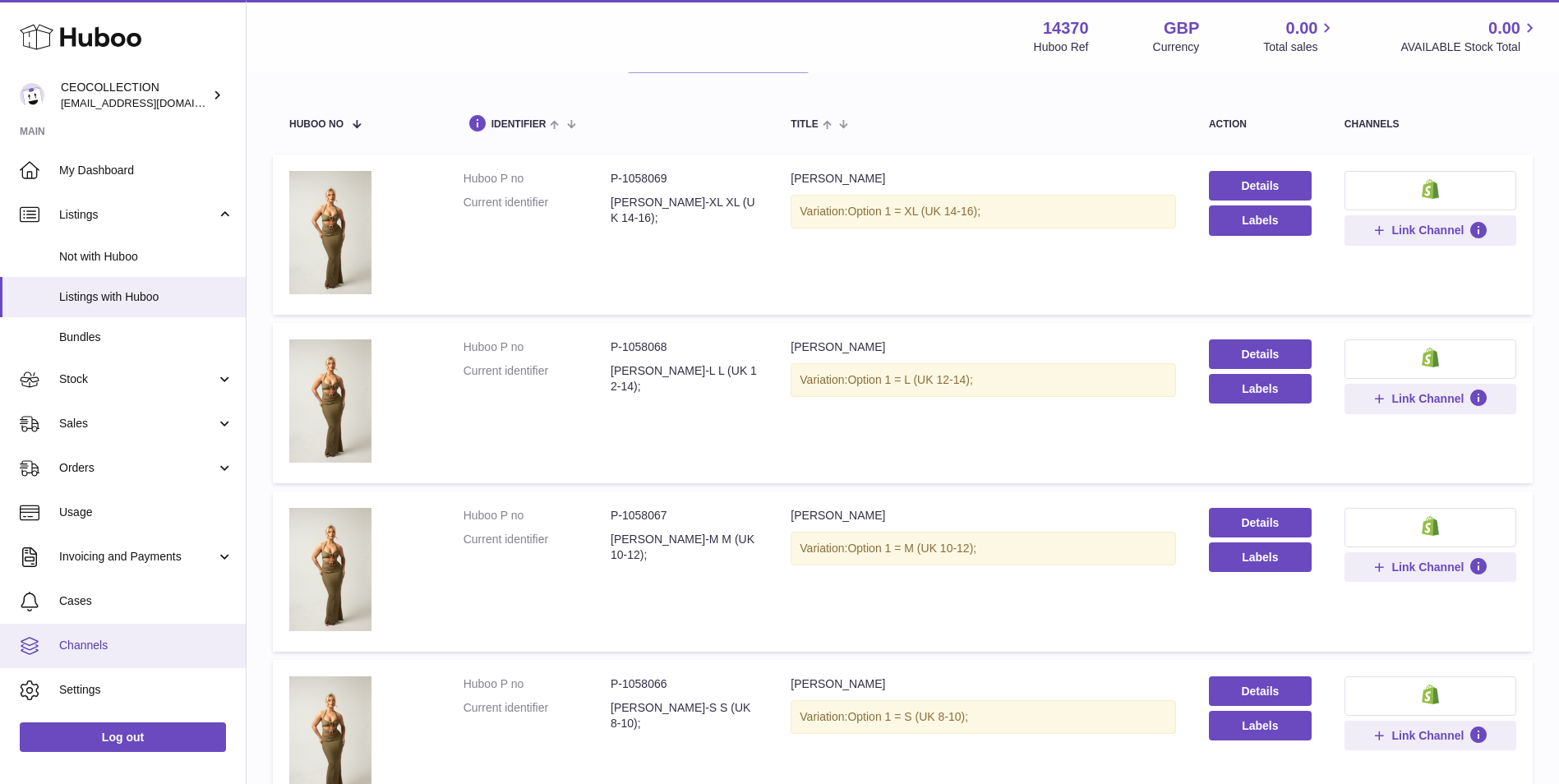
click at [193, 635] on link "Channels" at bounding box center [123, 645] width 246 height 44
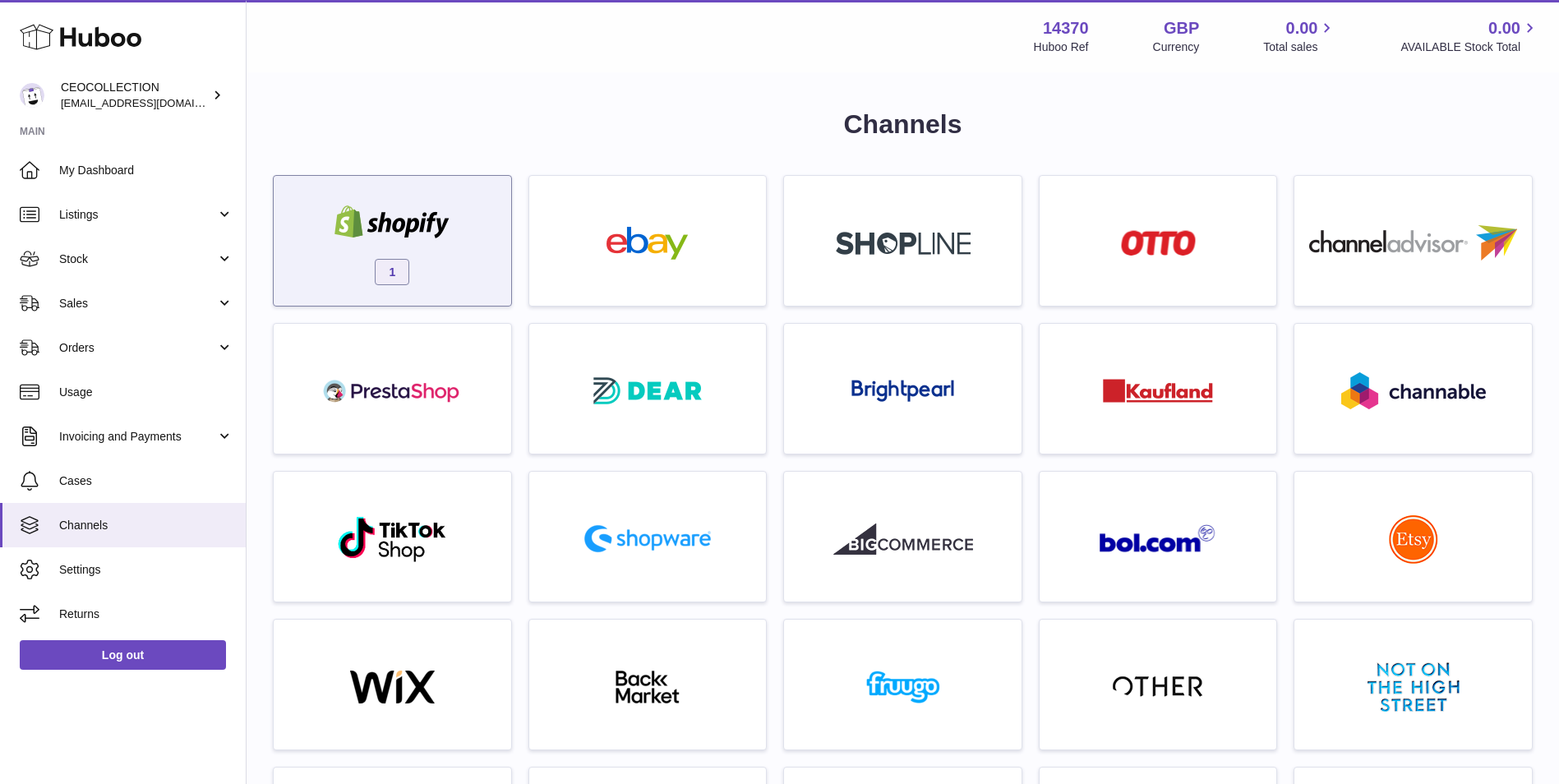
click at [368, 232] on img at bounding box center [391, 221] width 140 height 33
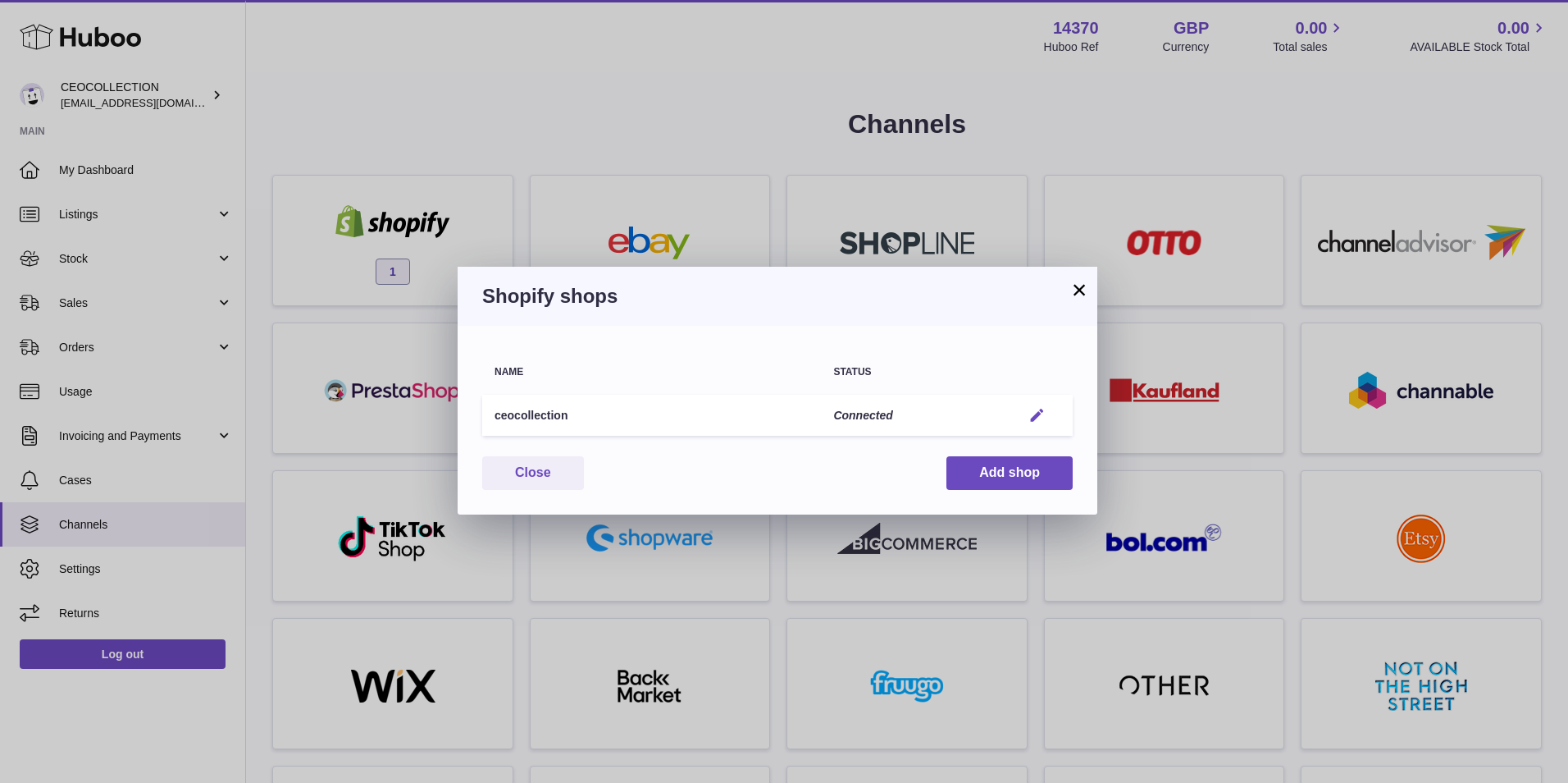
click at [1038, 410] on em "button" at bounding box center [1036, 415] width 17 height 17
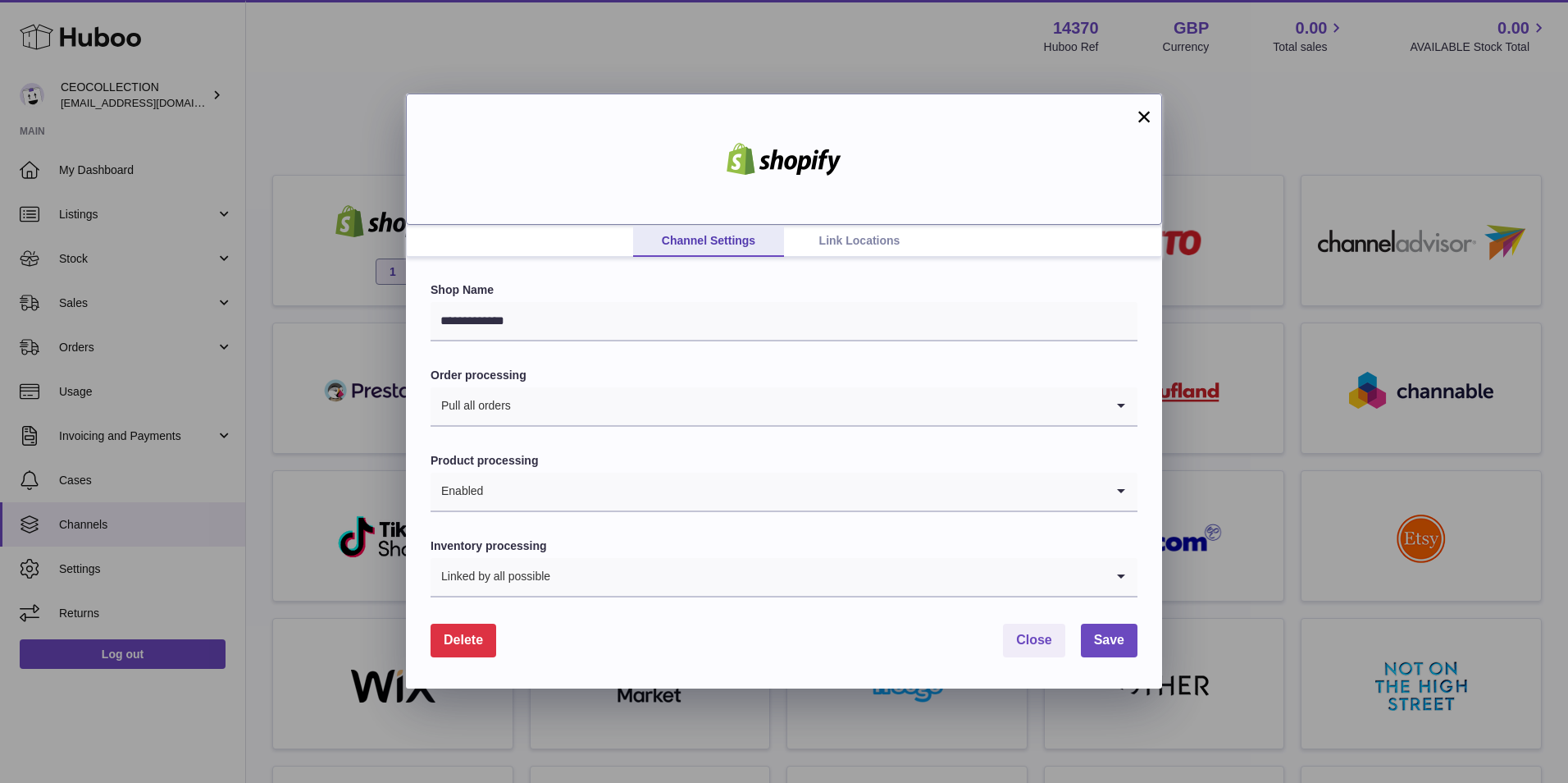
click at [817, 221] on div at bounding box center [784, 160] width 756 height 132
click at [824, 232] on link "Link Locations" at bounding box center [858, 241] width 151 height 32
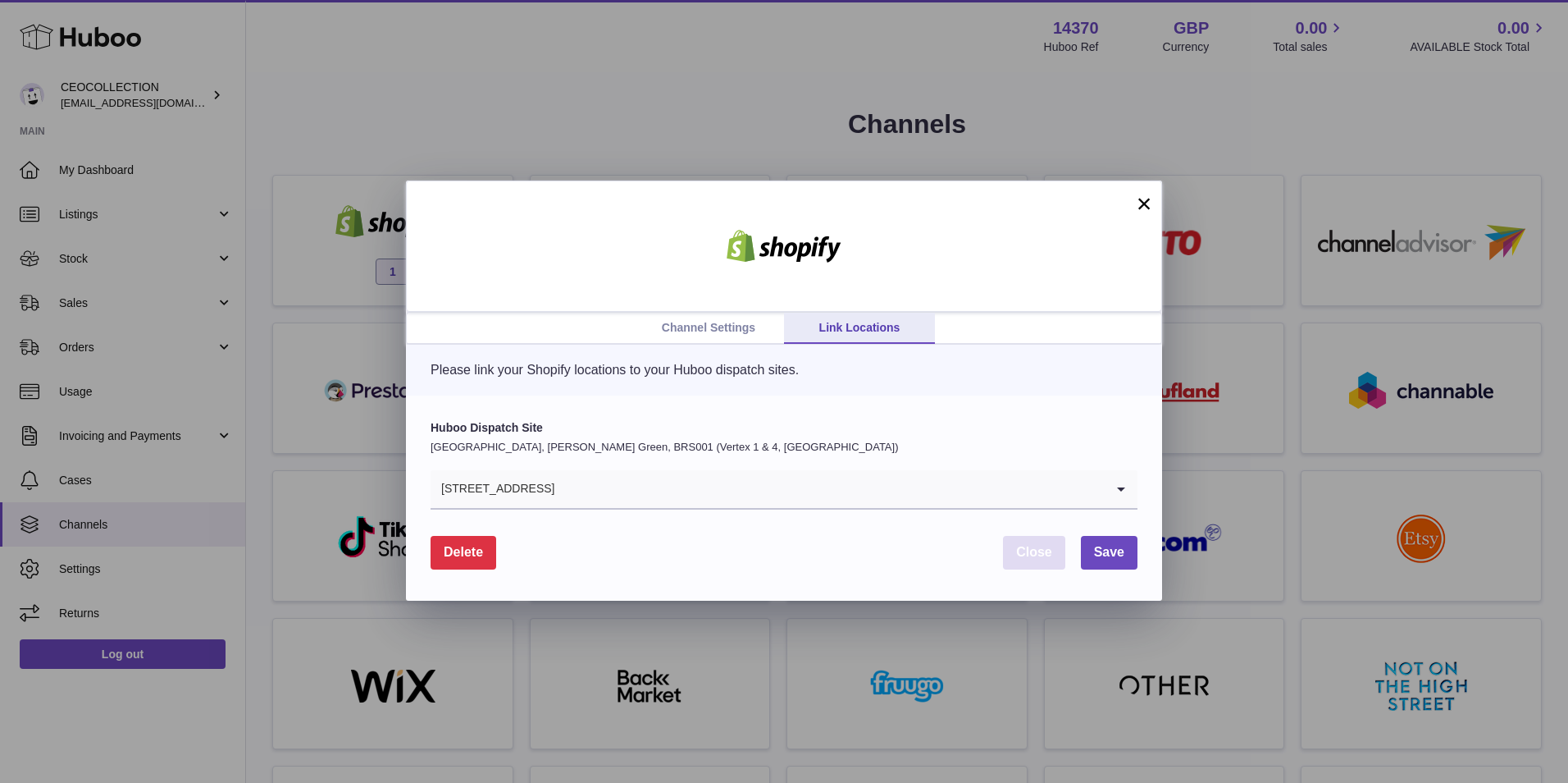
click at [1043, 561] on button "Close" at bounding box center [1033, 552] width 62 height 33
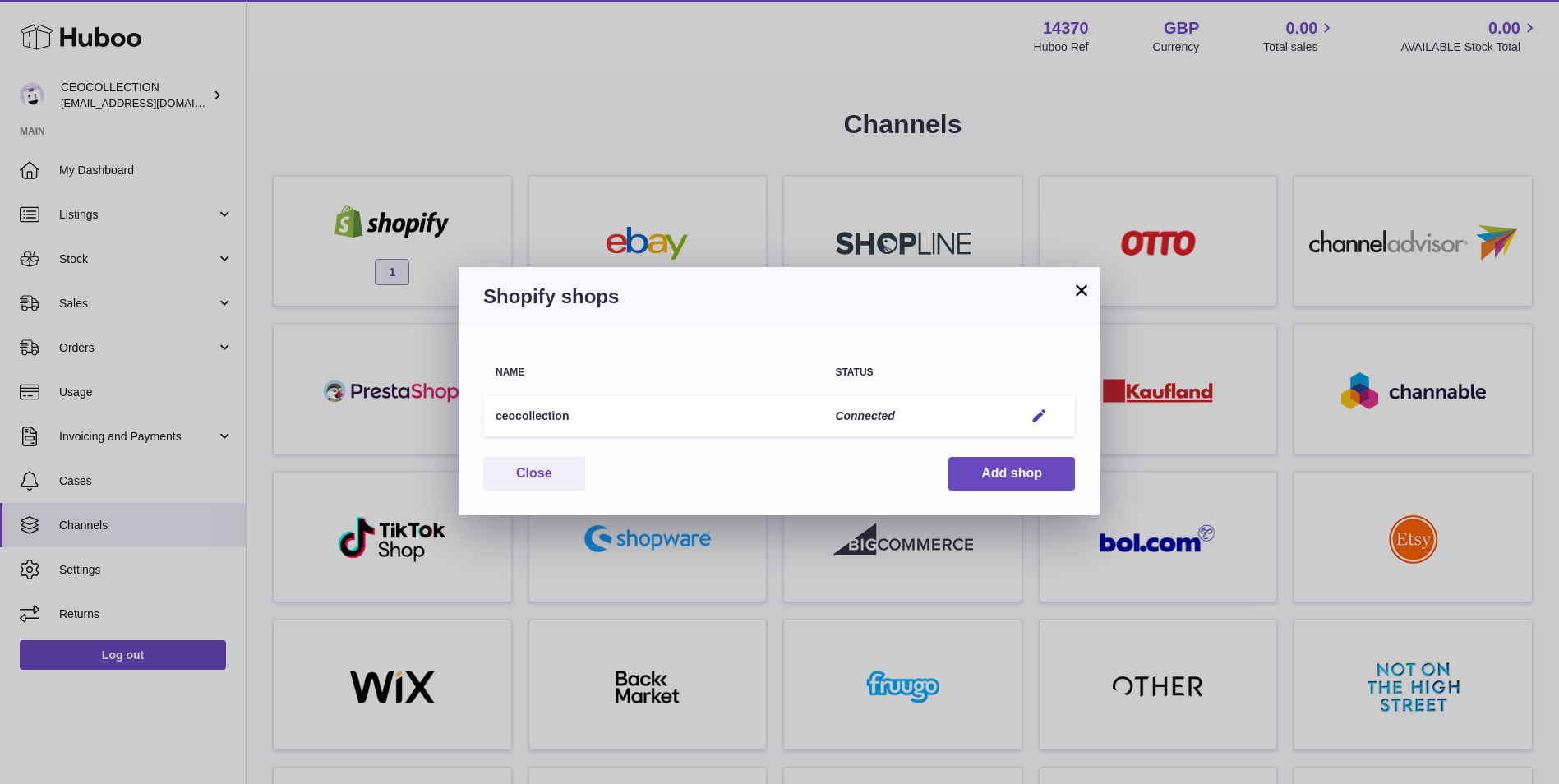
click at [1080, 285] on button "×" at bounding box center [1082, 290] width 20 height 20
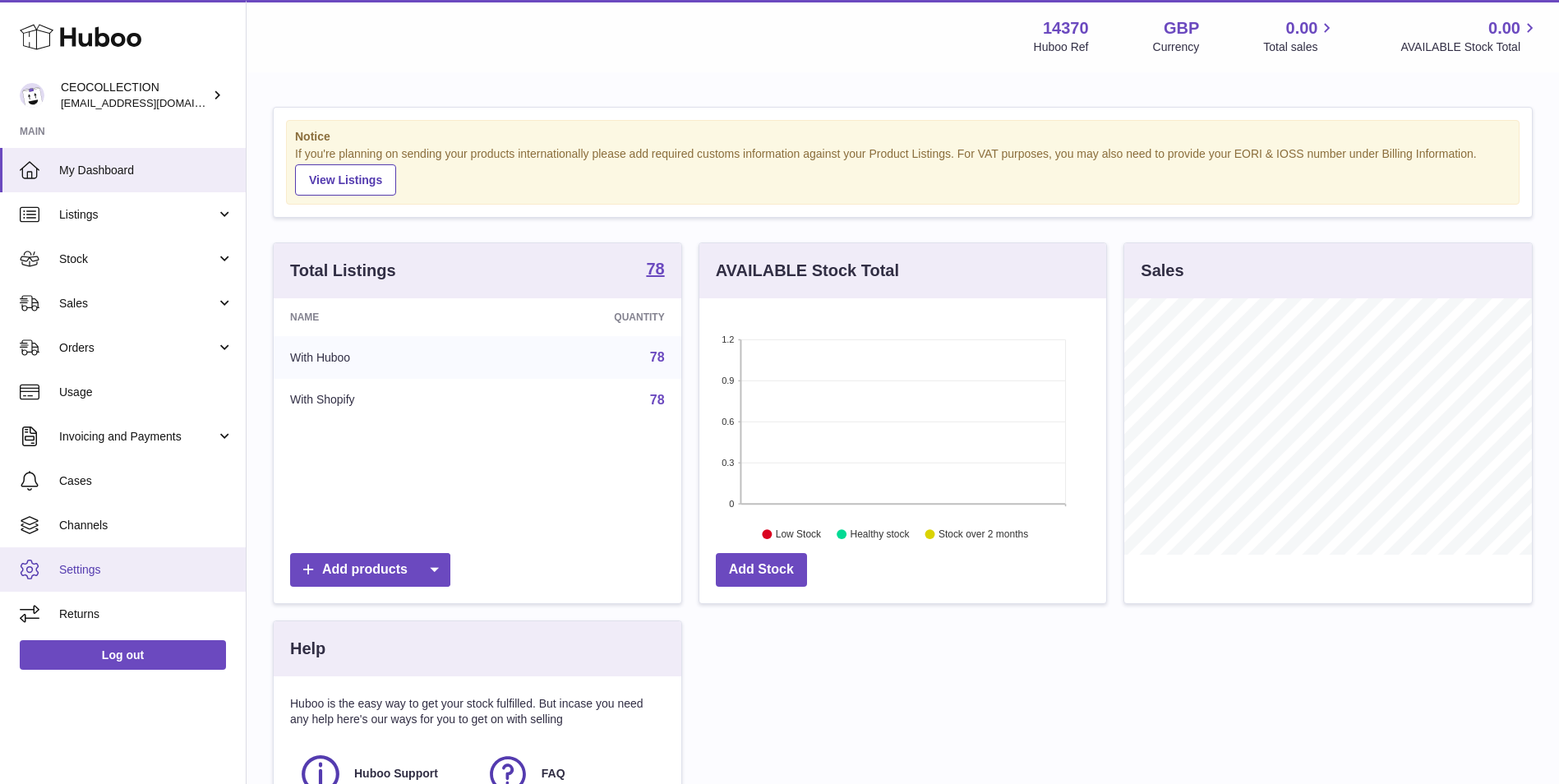
scroll to position [257, 407]
click at [142, 521] on span "Channels" at bounding box center [146, 525] width 174 height 15
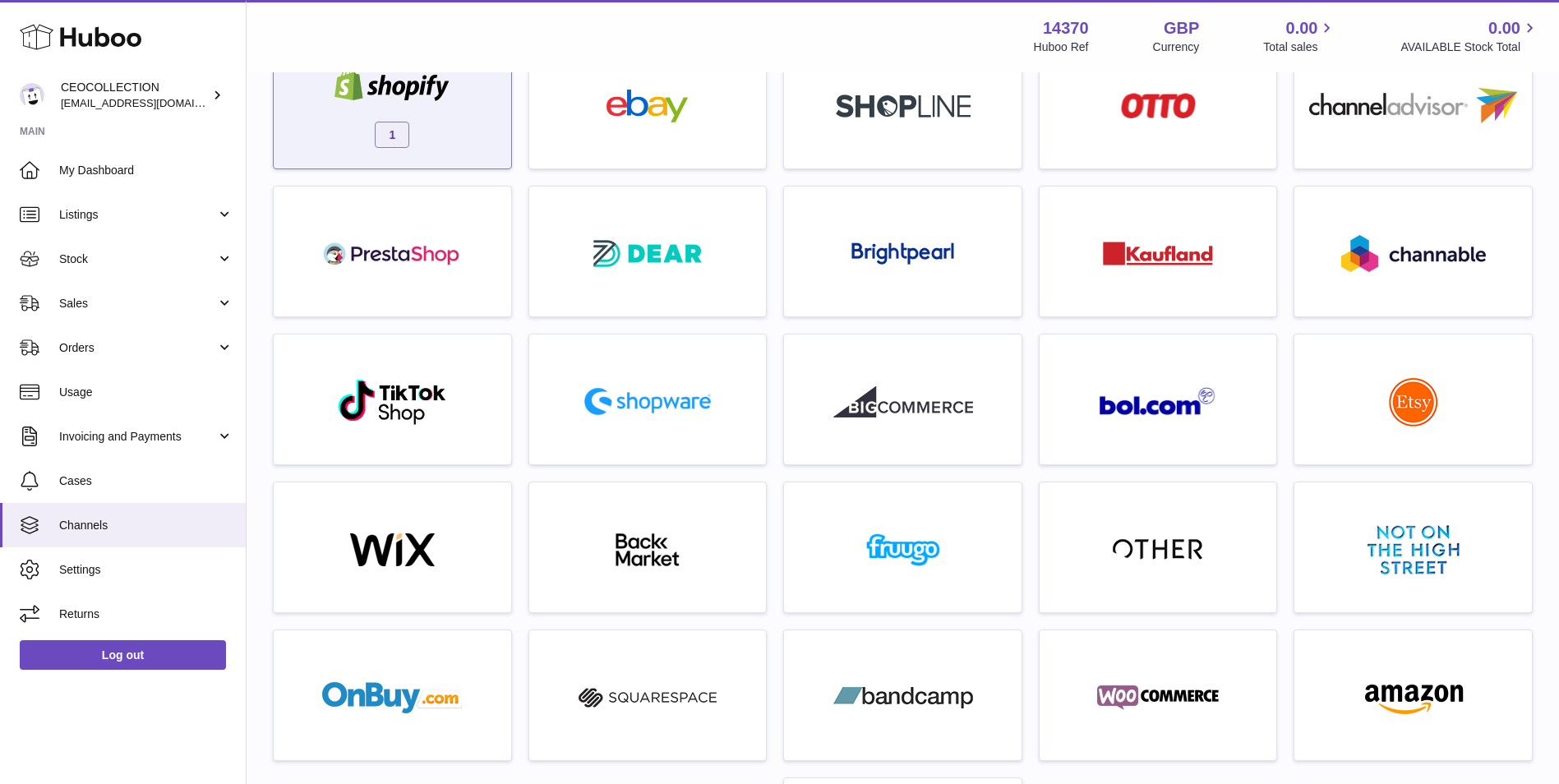
click at [390, 120] on div "1" at bounding box center [392, 107] width 221 height 105
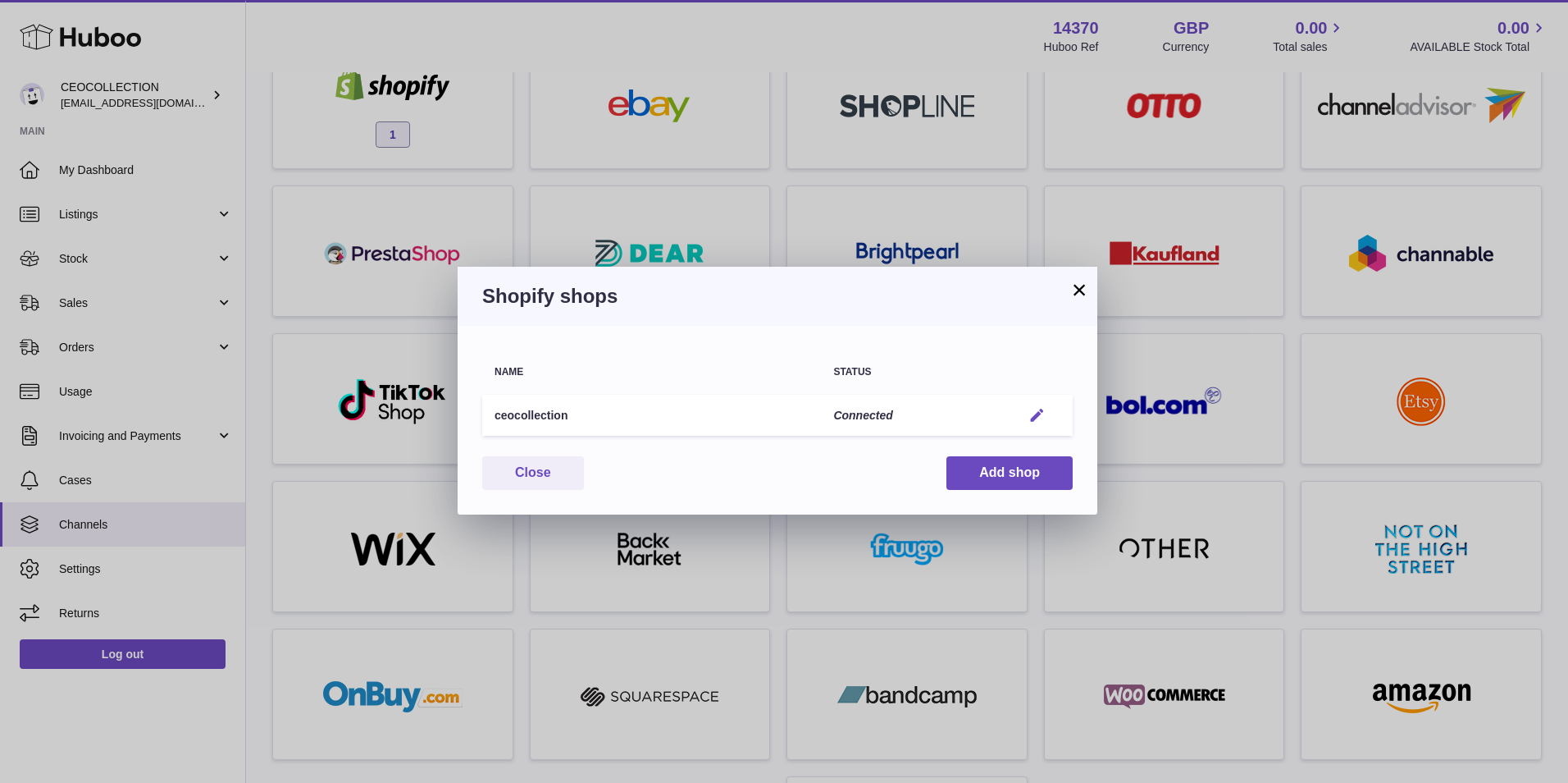
click at [1036, 412] on em "button" at bounding box center [1036, 415] width 17 height 17
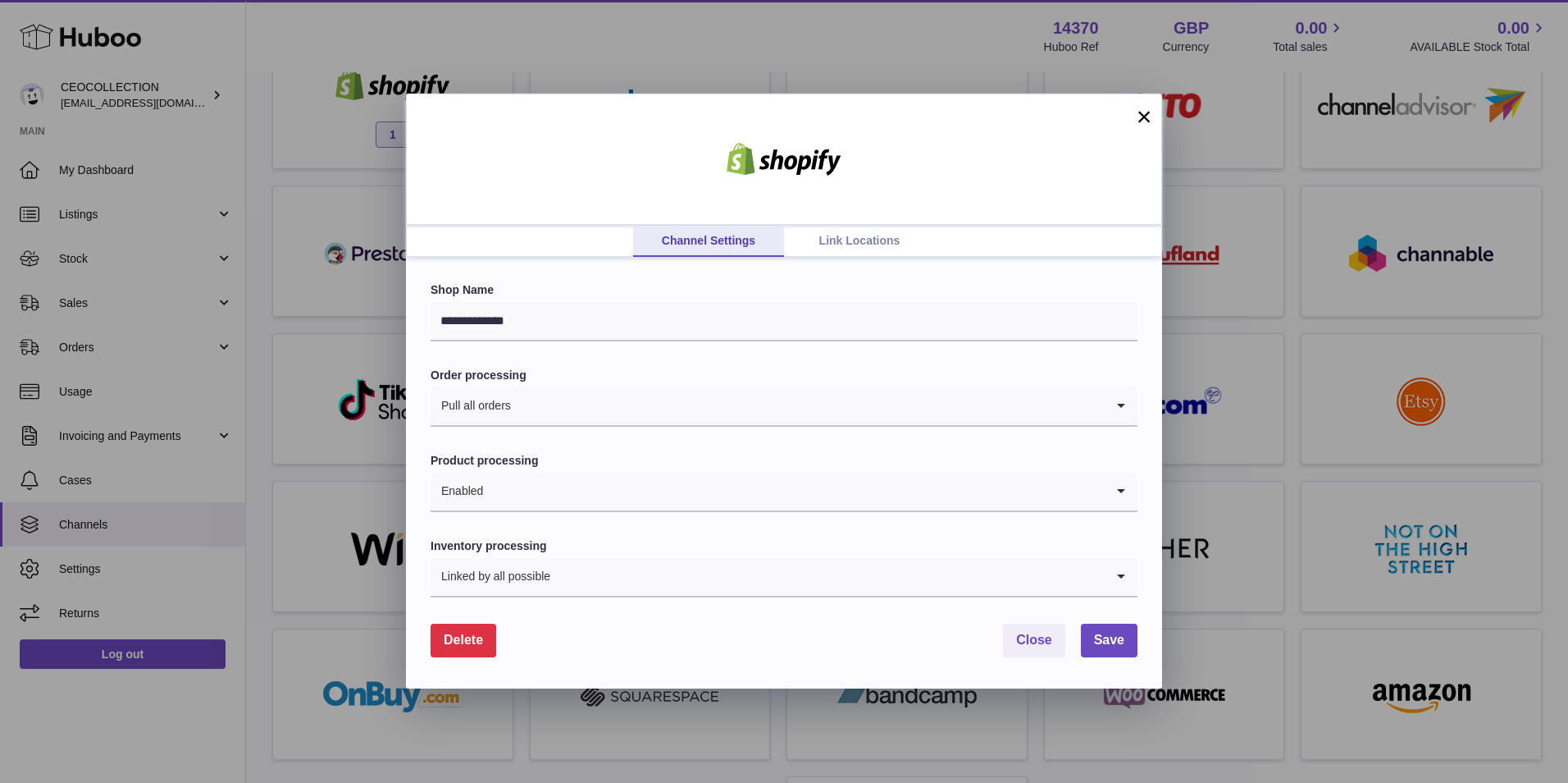
click at [848, 246] on link "Link Locations" at bounding box center [858, 241] width 151 height 32
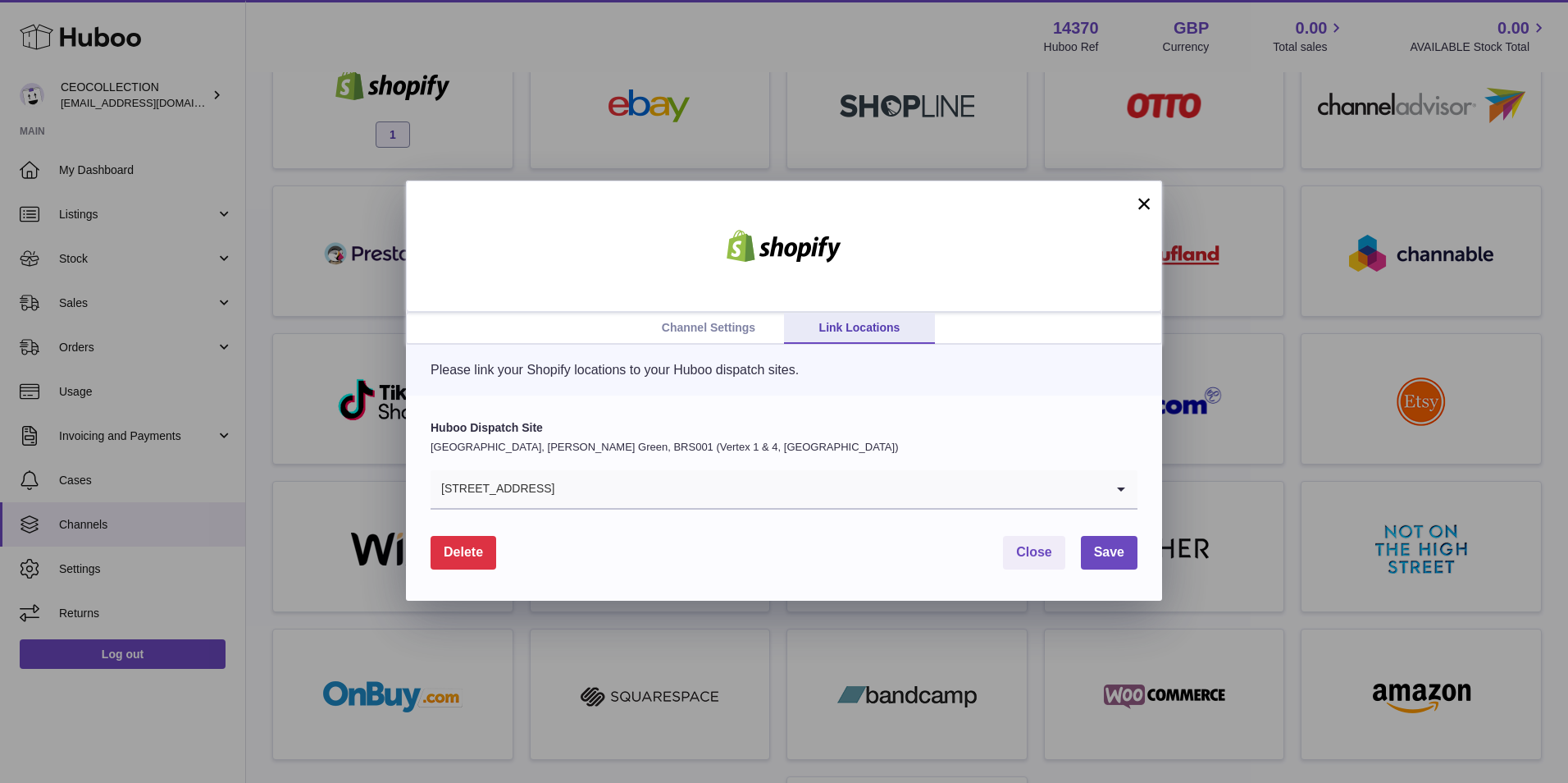
click at [756, 325] on link "Channel Settings" at bounding box center [708, 327] width 151 height 32
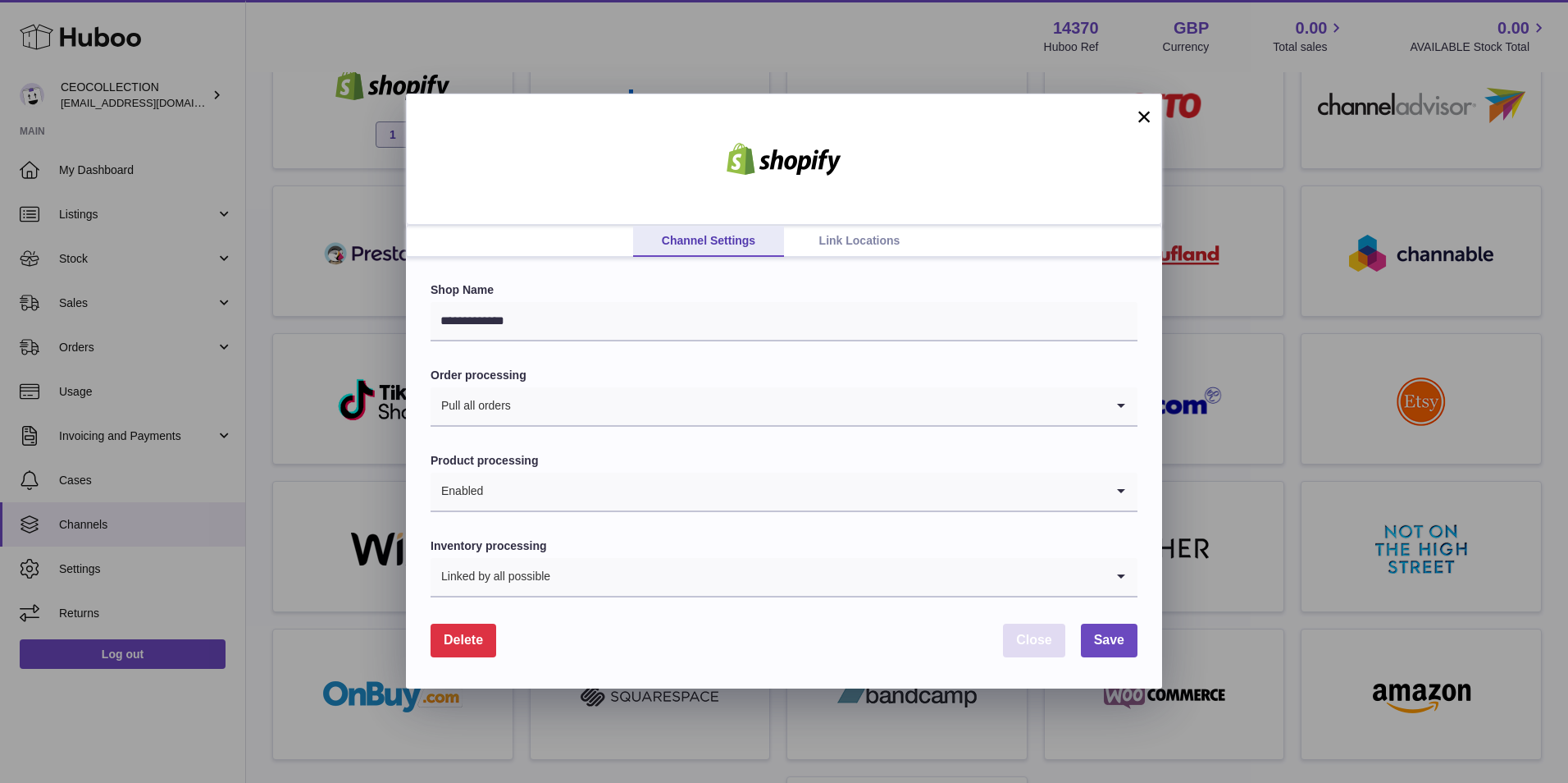
click at [1043, 635] on span "Close" at bounding box center [1034, 639] width 36 height 14
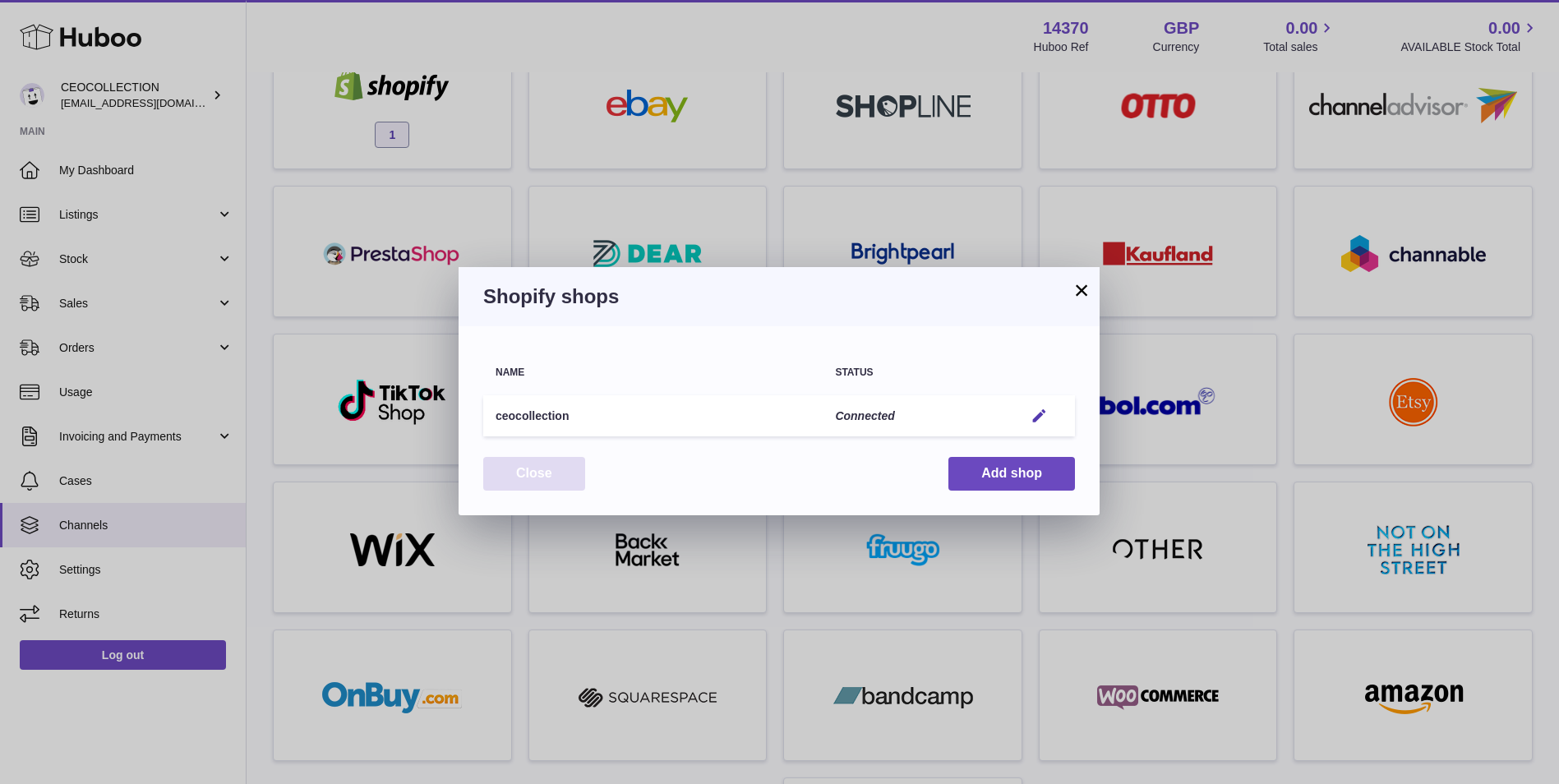
click at [568, 474] on button "Close" at bounding box center [534, 473] width 102 height 33
